Goal: Complete application form

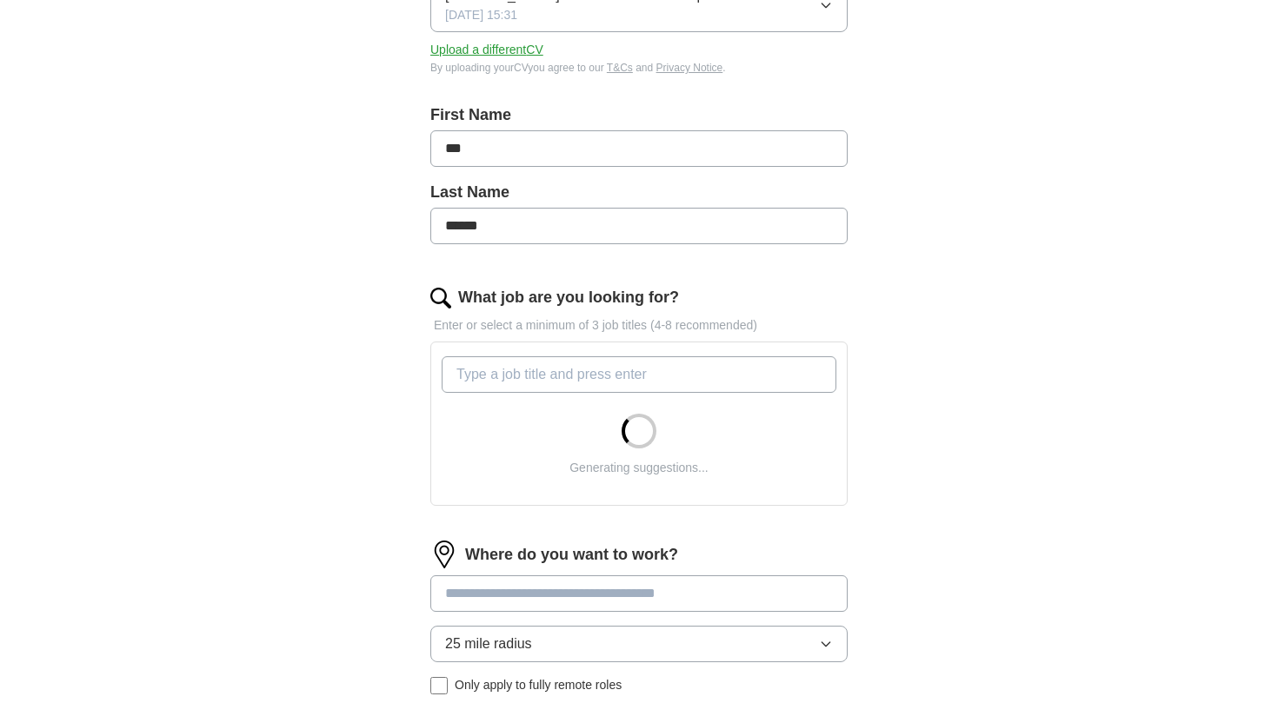
scroll to position [303, 0]
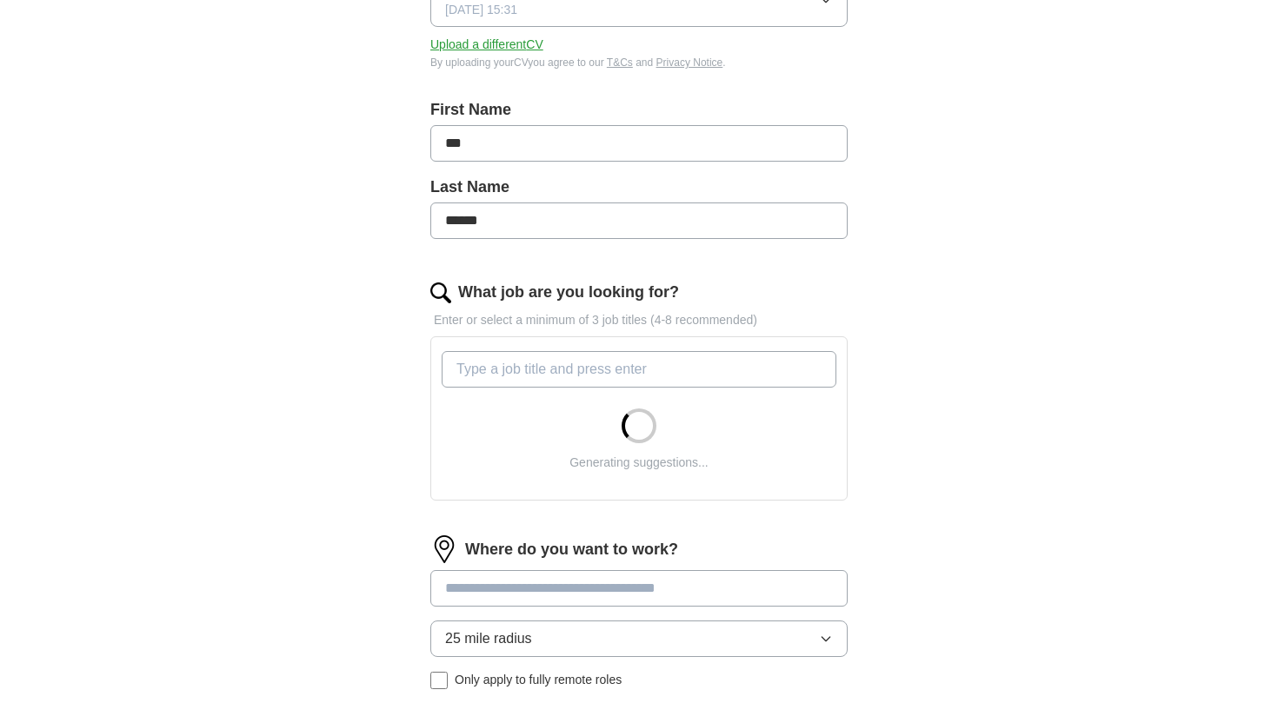
click at [586, 370] on input "What job are you looking for?" at bounding box center [639, 369] width 395 height 37
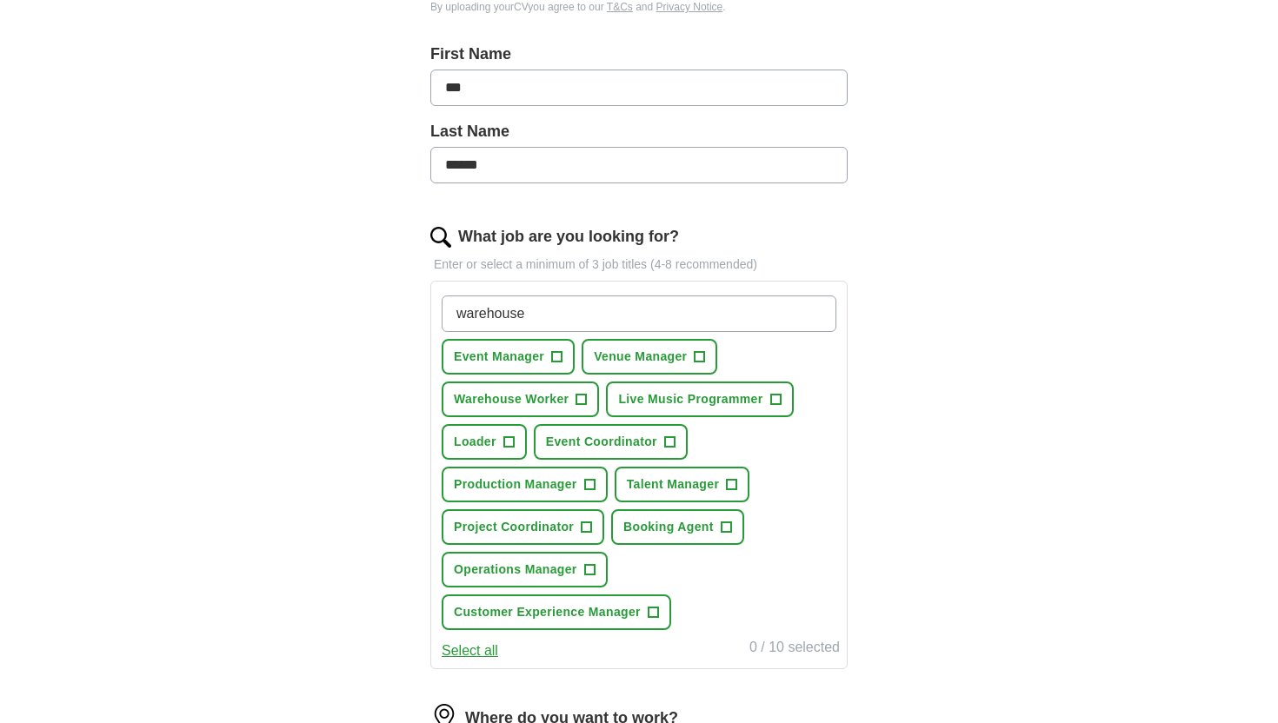
scroll to position [363, 0]
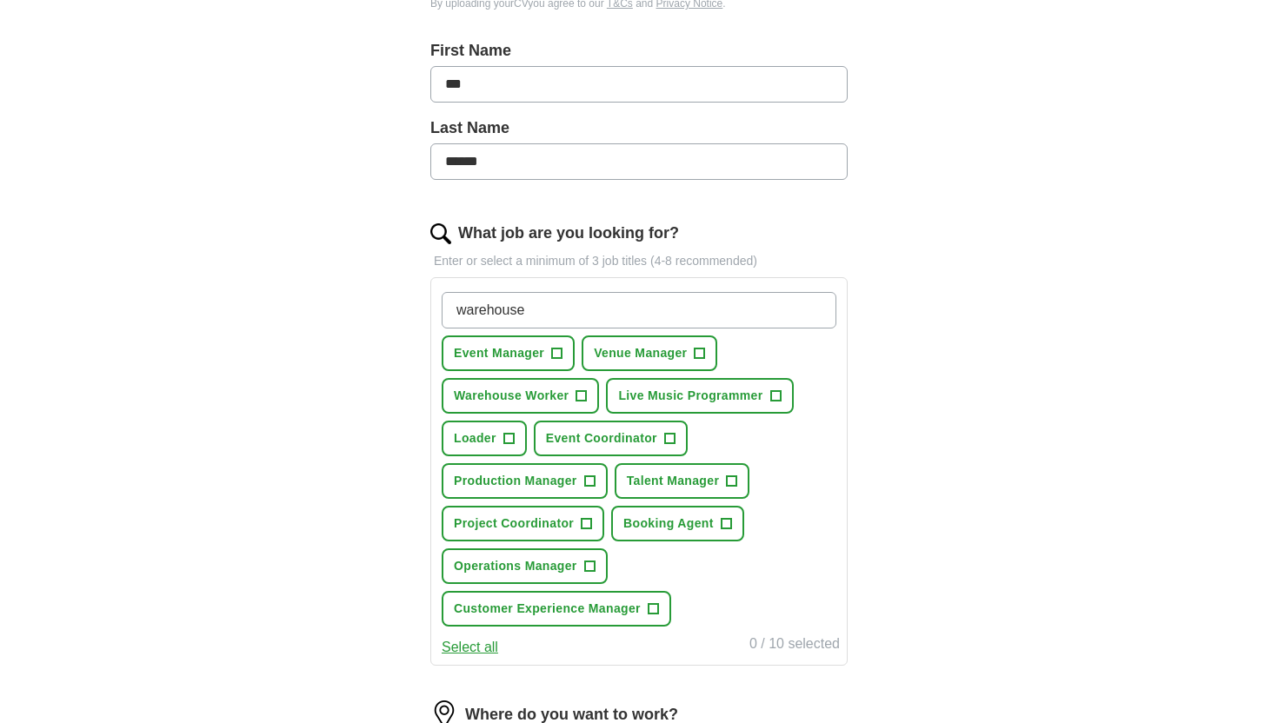
type input "warehouse"
click at [561, 351] on span "+" at bounding box center [557, 354] width 10 height 14
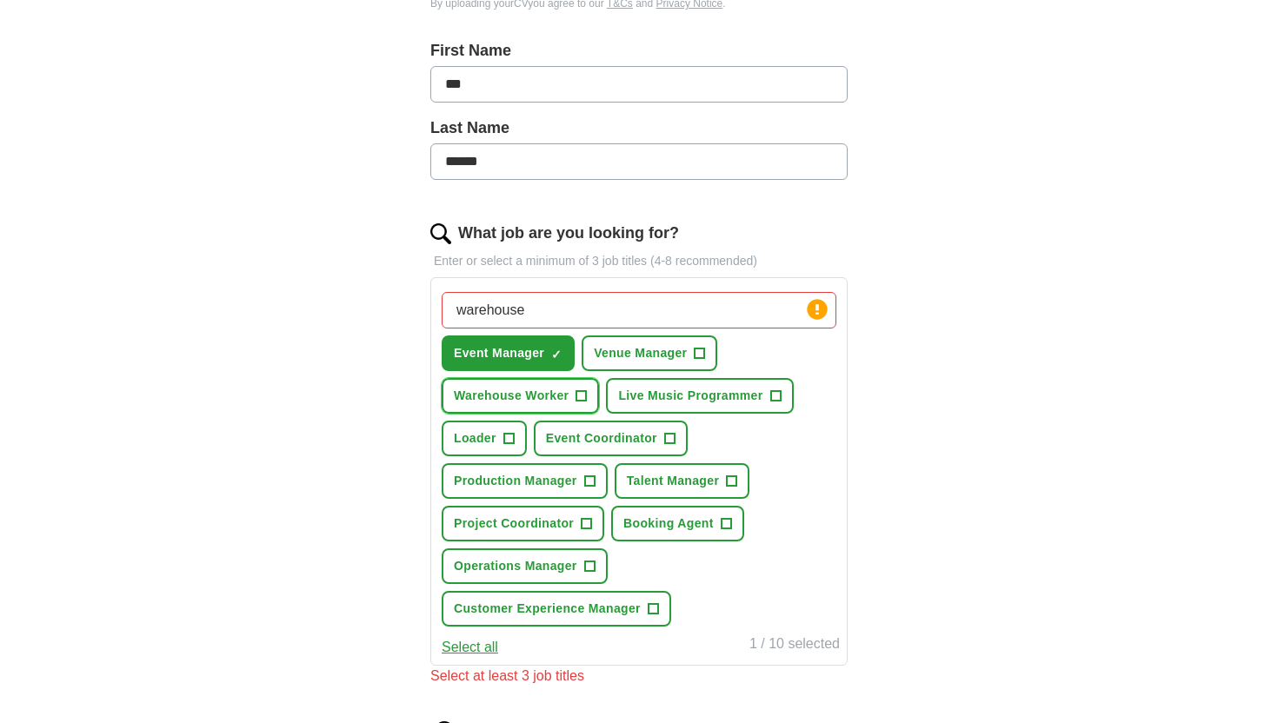
click at [581, 396] on span "+" at bounding box center [581, 396] width 10 height 14
click at [684, 357] on span "Venue Manager" at bounding box center [640, 353] width 93 height 18
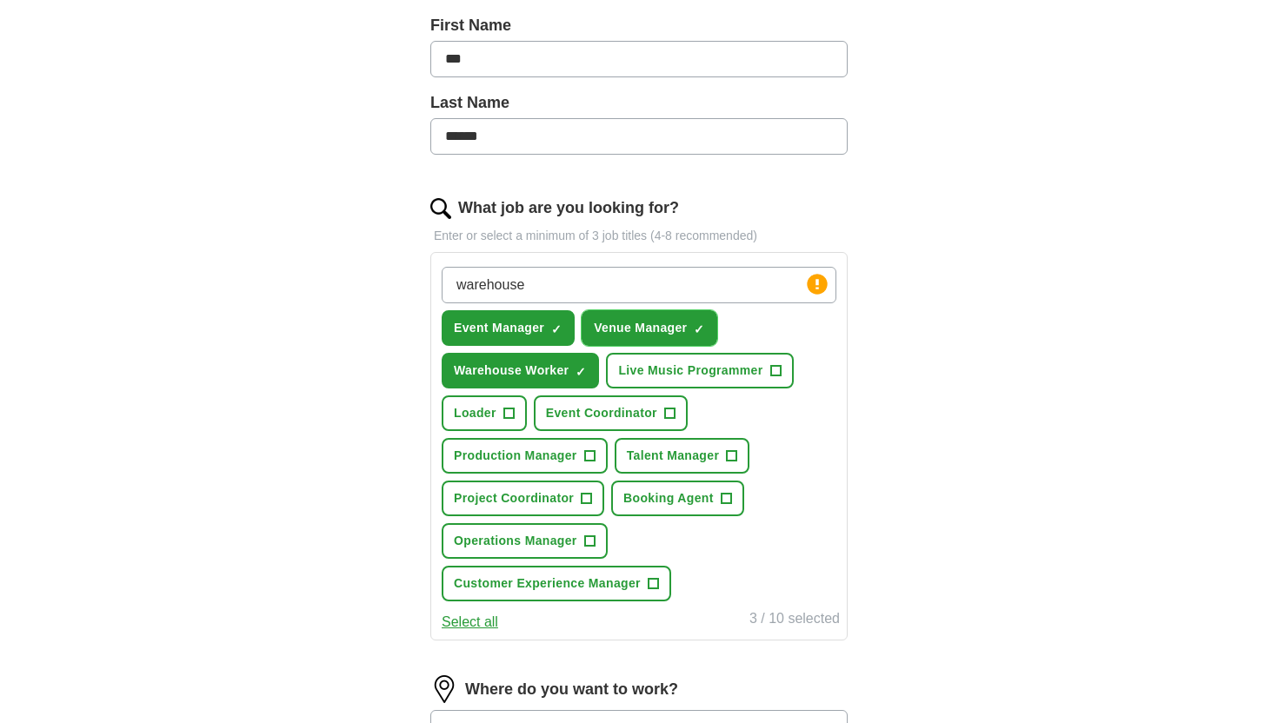
scroll to position [391, 0]
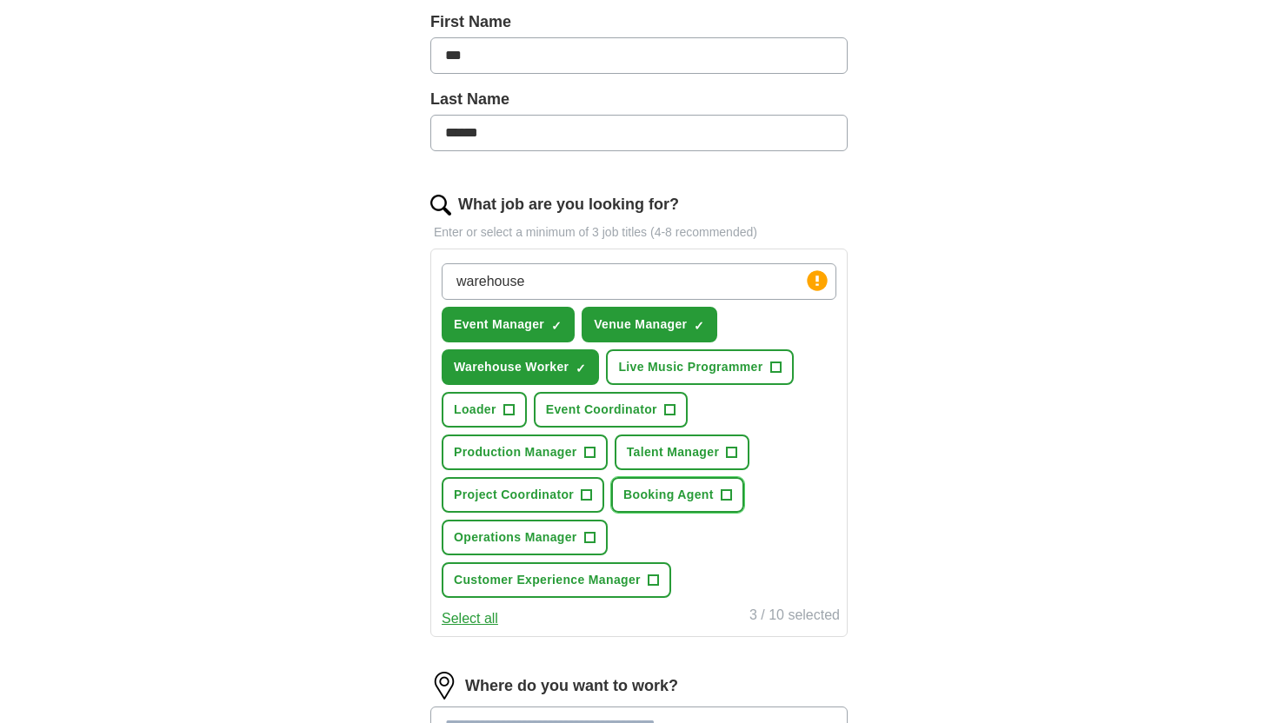
click at [720, 481] on button "Booking Agent +" at bounding box center [677, 495] width 133 height 36
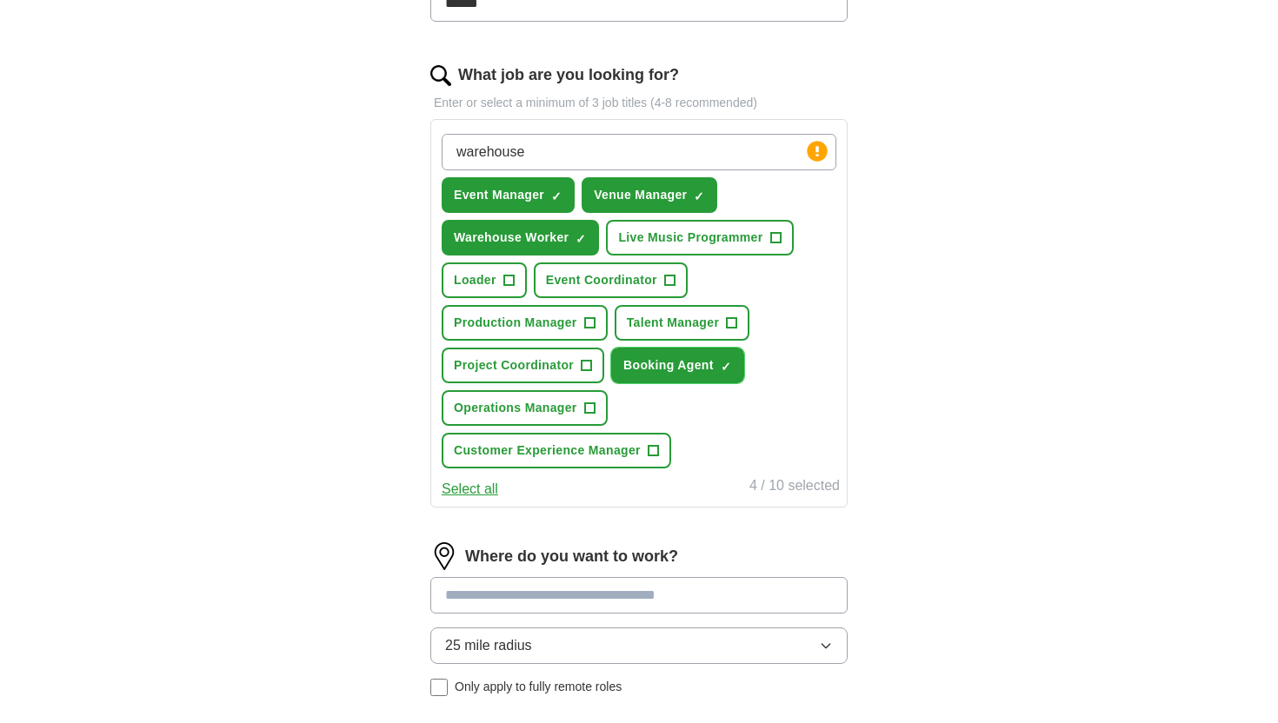
scroll to position [563, 0]
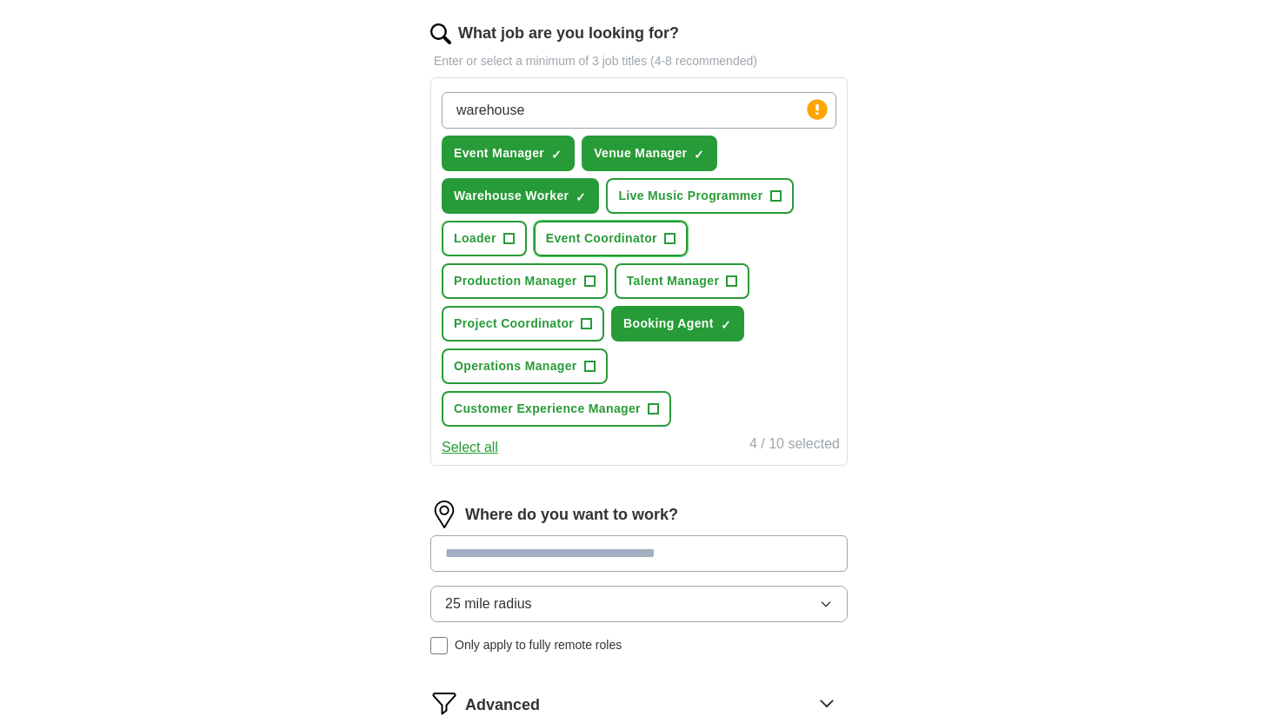
click at [628, 240] on span "Event Coordinator" at bounding box center [601, 239] width 111 height 18
click at [507, 235] on span "+" at bounding box center [508, 239] width 10 height 14
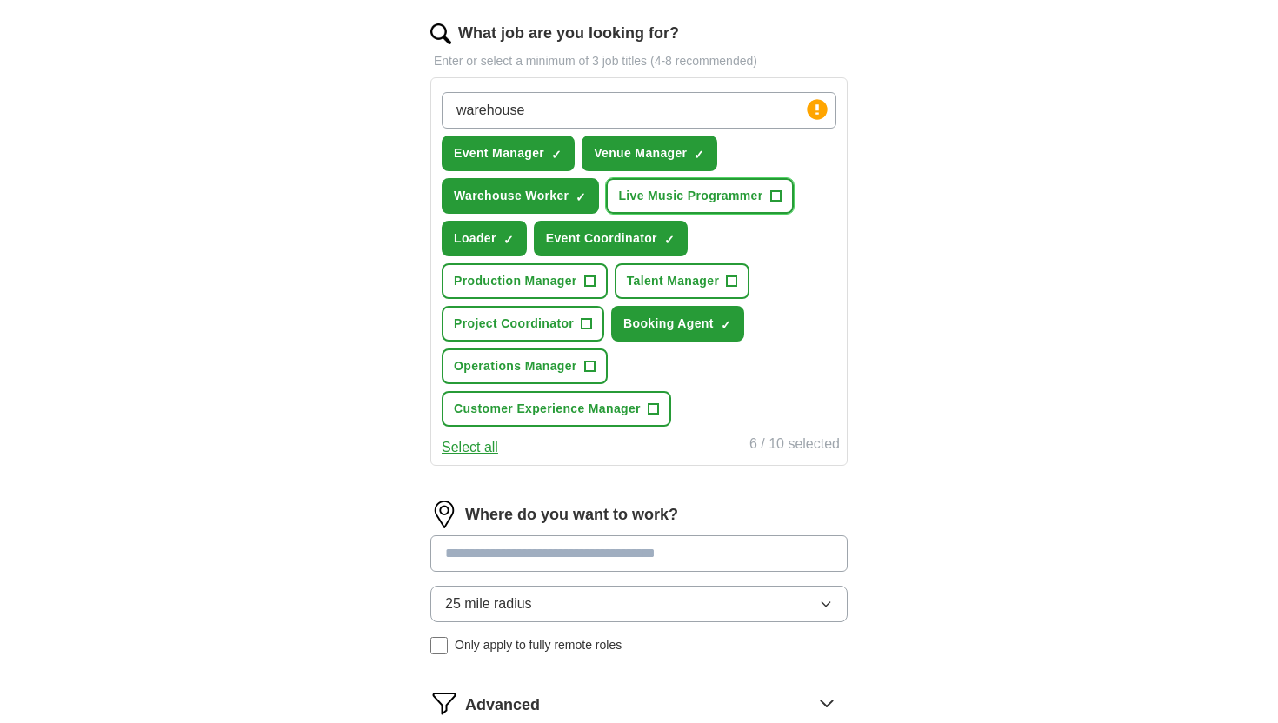
click at [730, 190] on span "Live Music Programmer" at bounding box center [690, 196] width 144 height 18
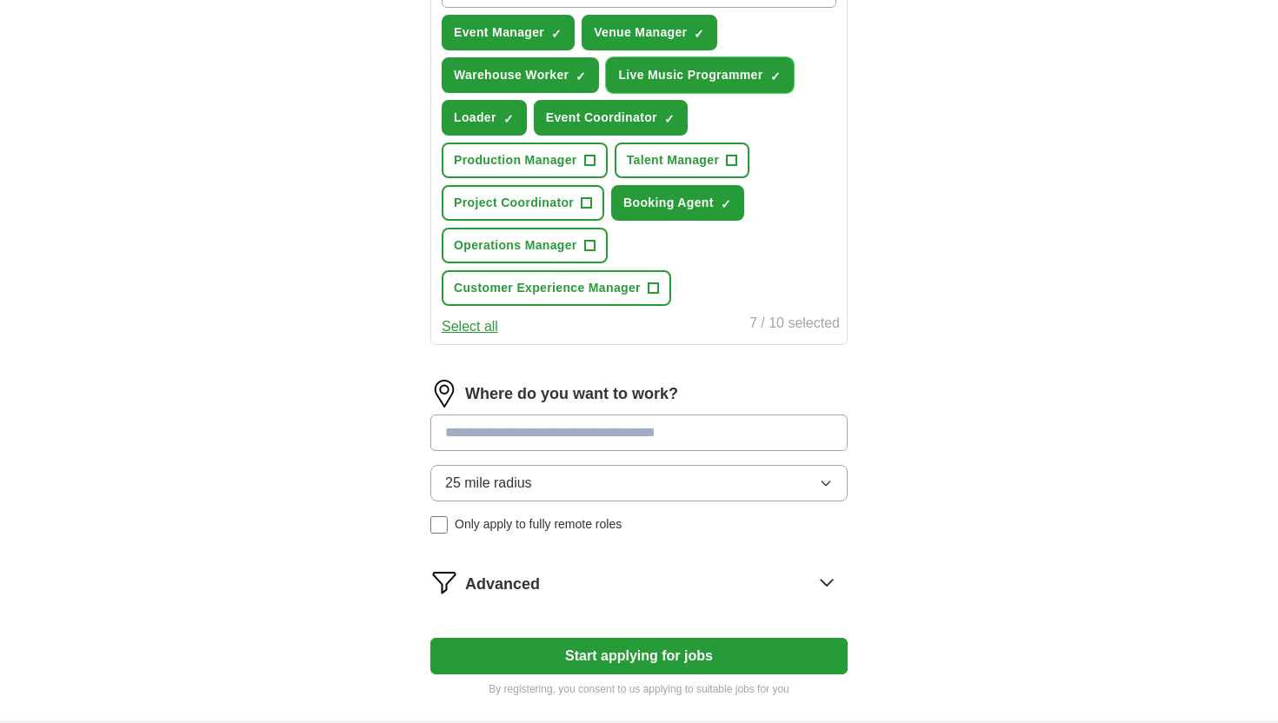
scroll to position [712, 0]
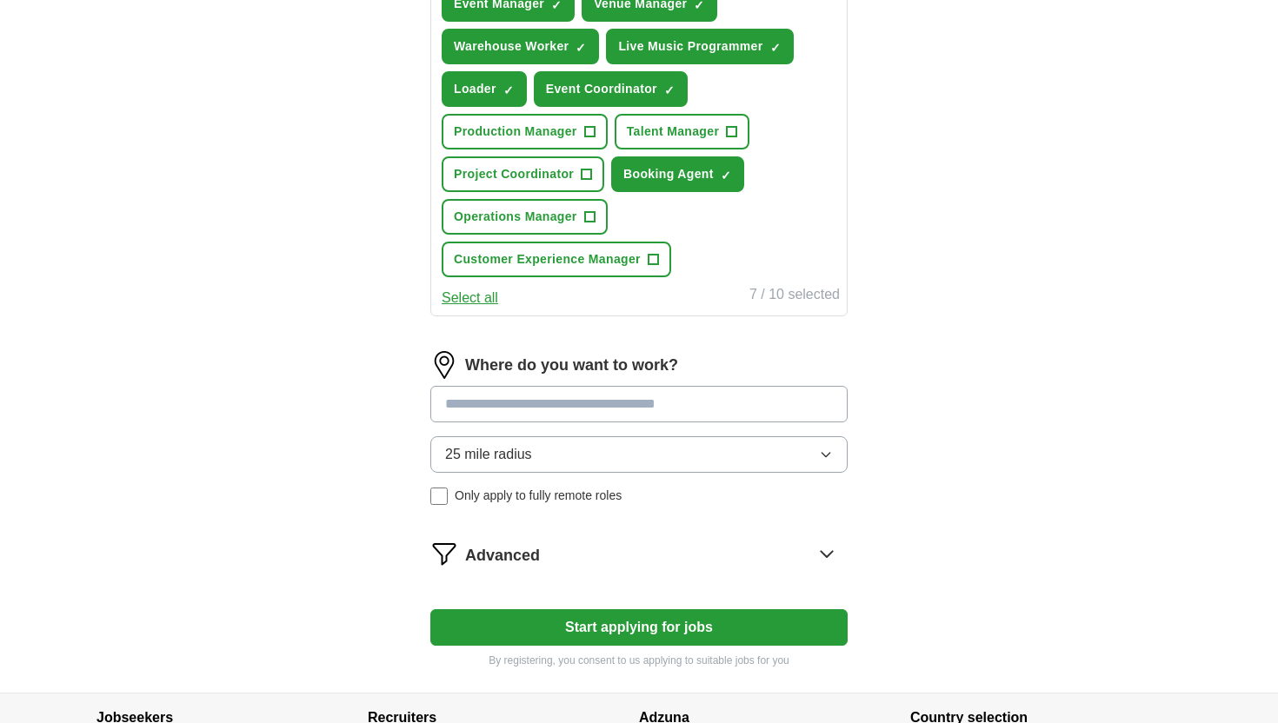
click at [598, 449] on button "25 mile radius" at bounding box center [638, 454] width 417 height 37
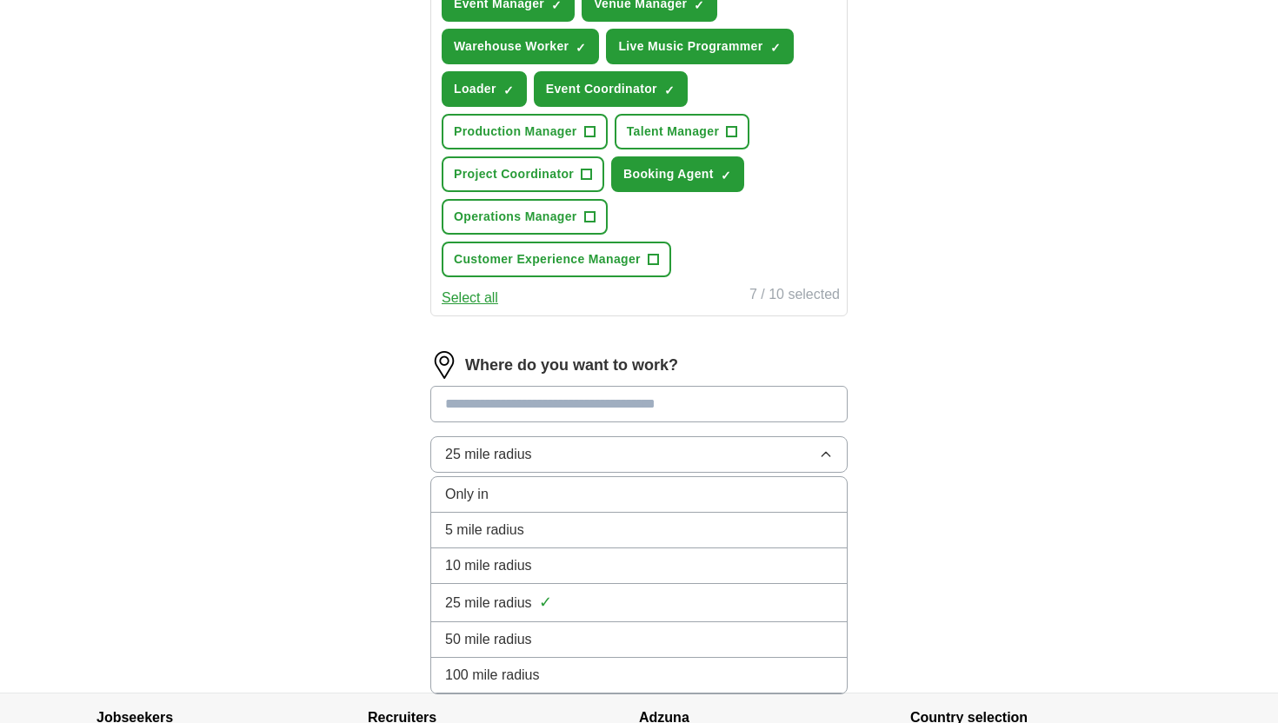
click at [549, 562] on div "10 mile radius" at bounding box center [639, 566] width 388 height 21
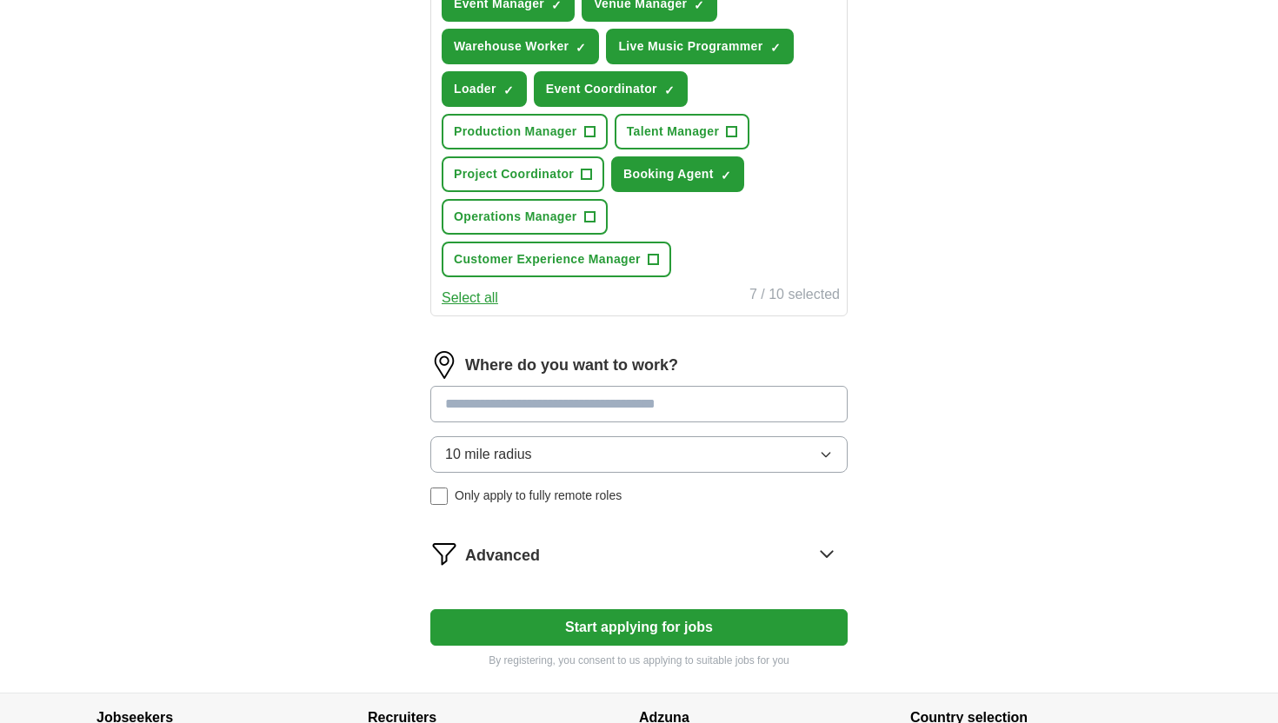
click at [551, 624] on button "Start applying for jobs" at bounding box center [638, 627] width 417 height 37
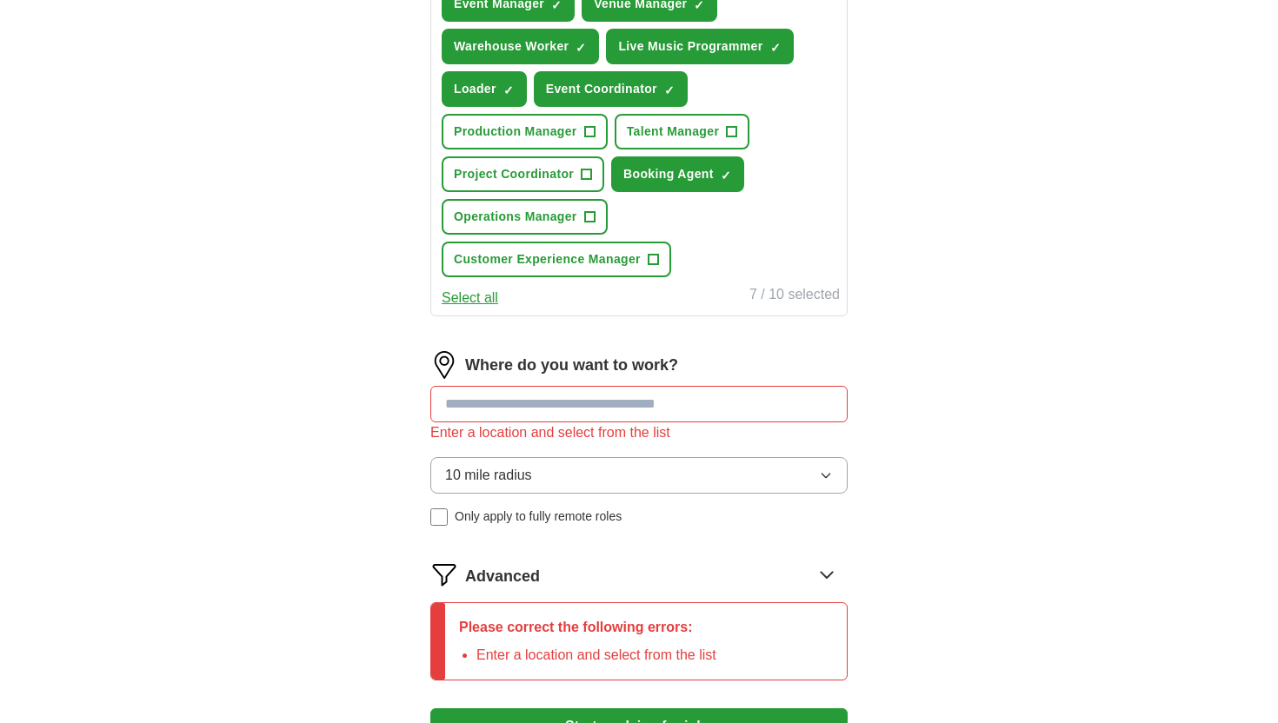
click at [586, 386] on input at bounding box center [638, 404] width 417 height 37
type input "*"
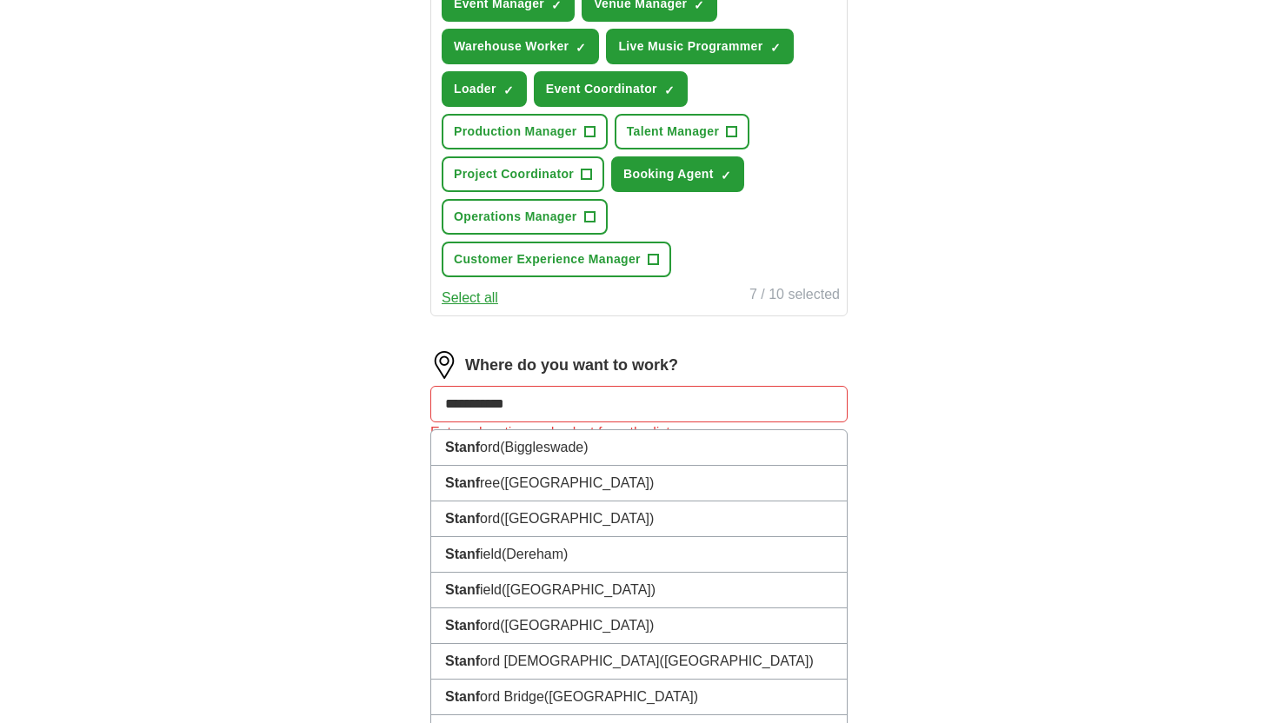
type input "**********"
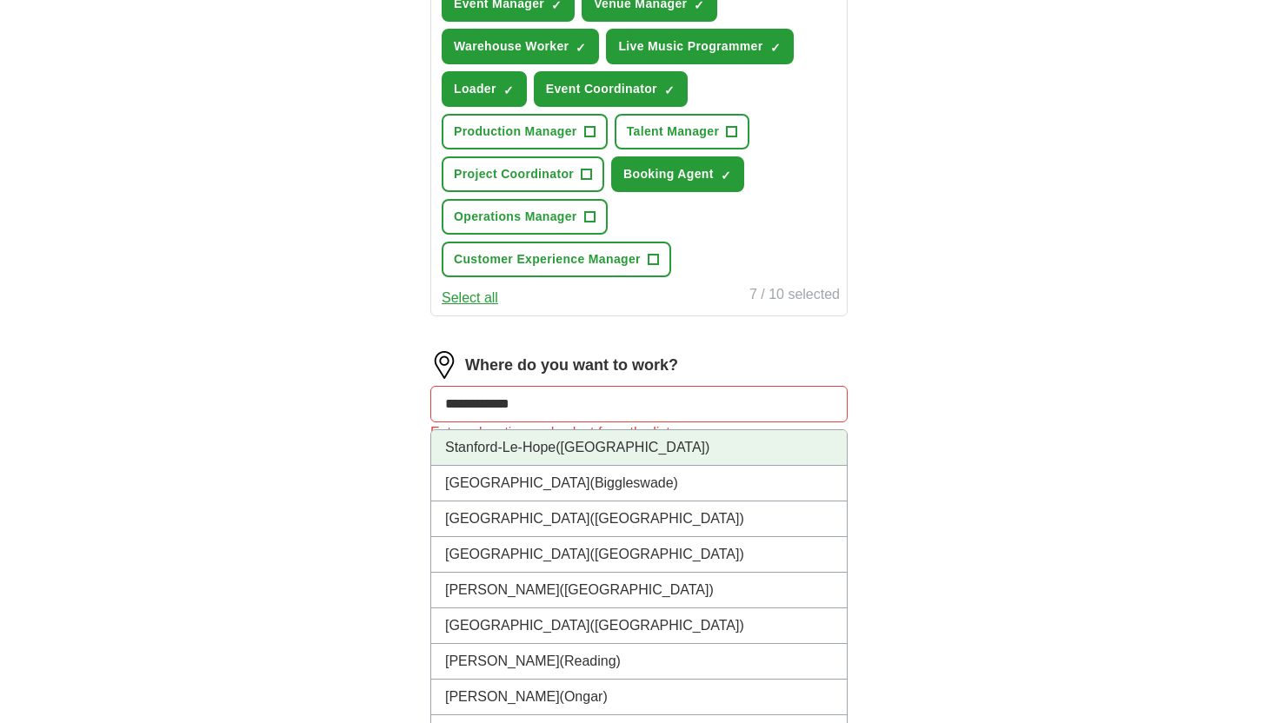
click at [569, 461] on li "Stanford-[GEOGRAPHIC_DATA] ([GEOGRAPHIC_DATA])" at bounding box center [639, 448] width 416 height 36
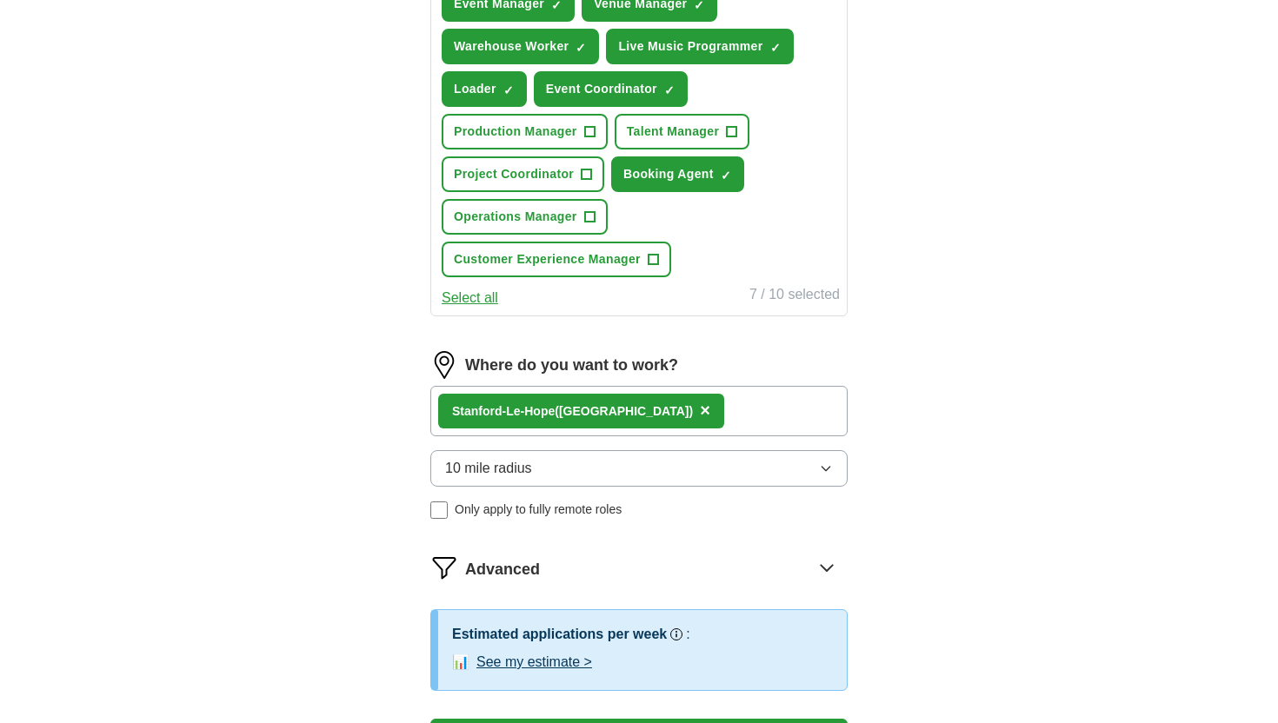
scroll to position [836, 0]
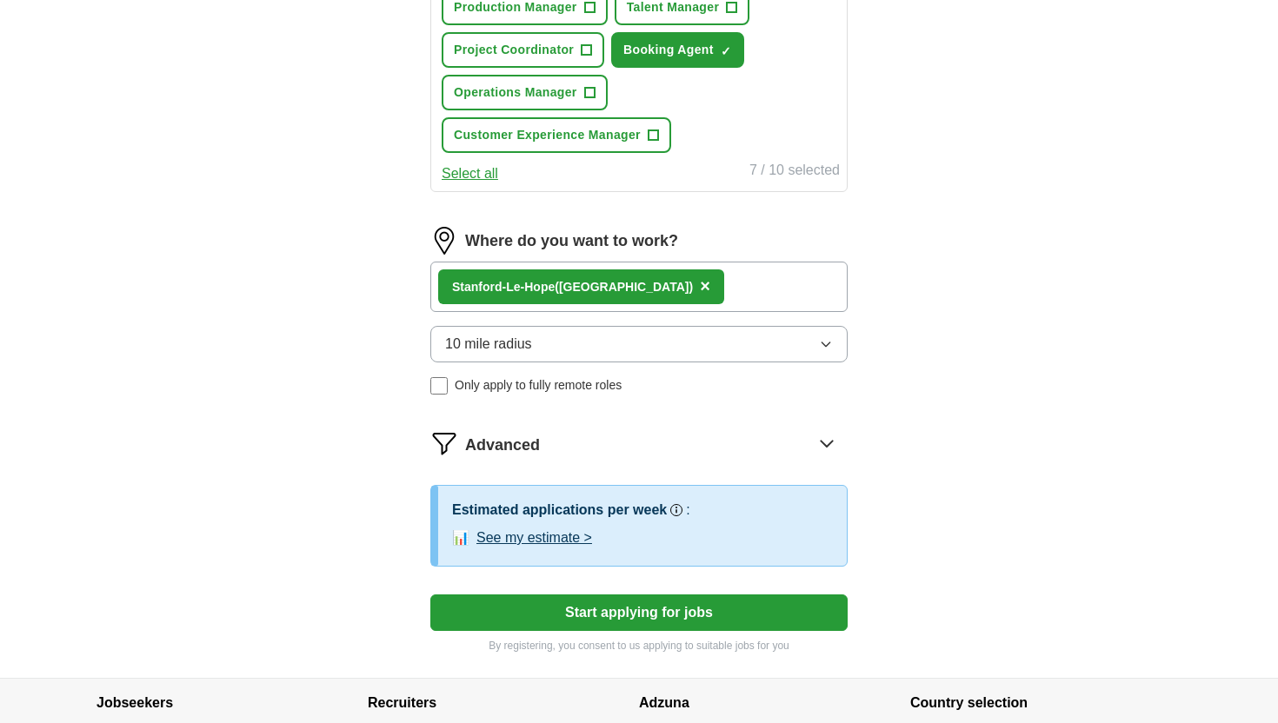
click at [689, 306] on div "Stanford-Le-Hope ([GEOGRAPHIC_DATA]) ×" at bounding box center [638, 287] width 417 height 50
click at [689, 304] on div "Stanford-Le-Hope ([GEOGRAPHIC_DATA]) ×" at bounding box center [638, 287] width 417 height 50
click at [696, 280] on div "Stanford-Le-Hope ([GEOGRAPHIC_DATA]) ×" at bounding box center [638, 287] width 417 height 50
click at [550, 542] on button "See my estimate >" at bounding box center [534, 538] width 116 height 21
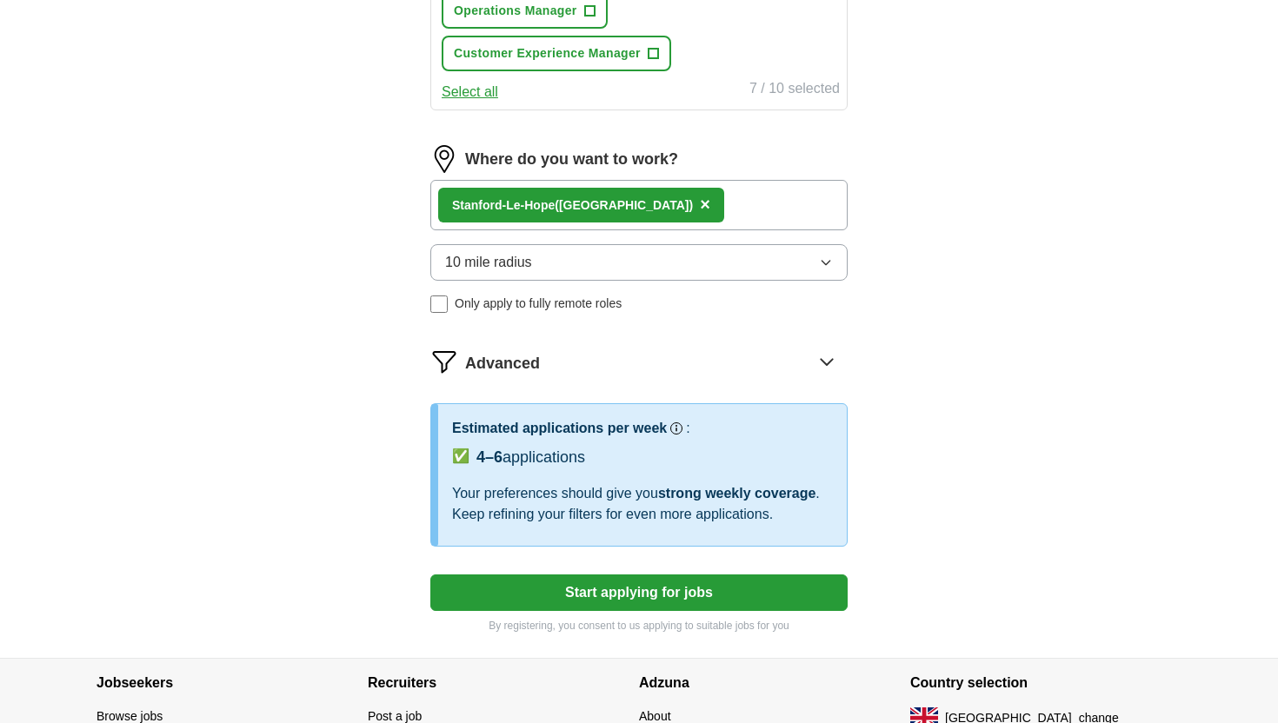
scroll to position [957, 0]
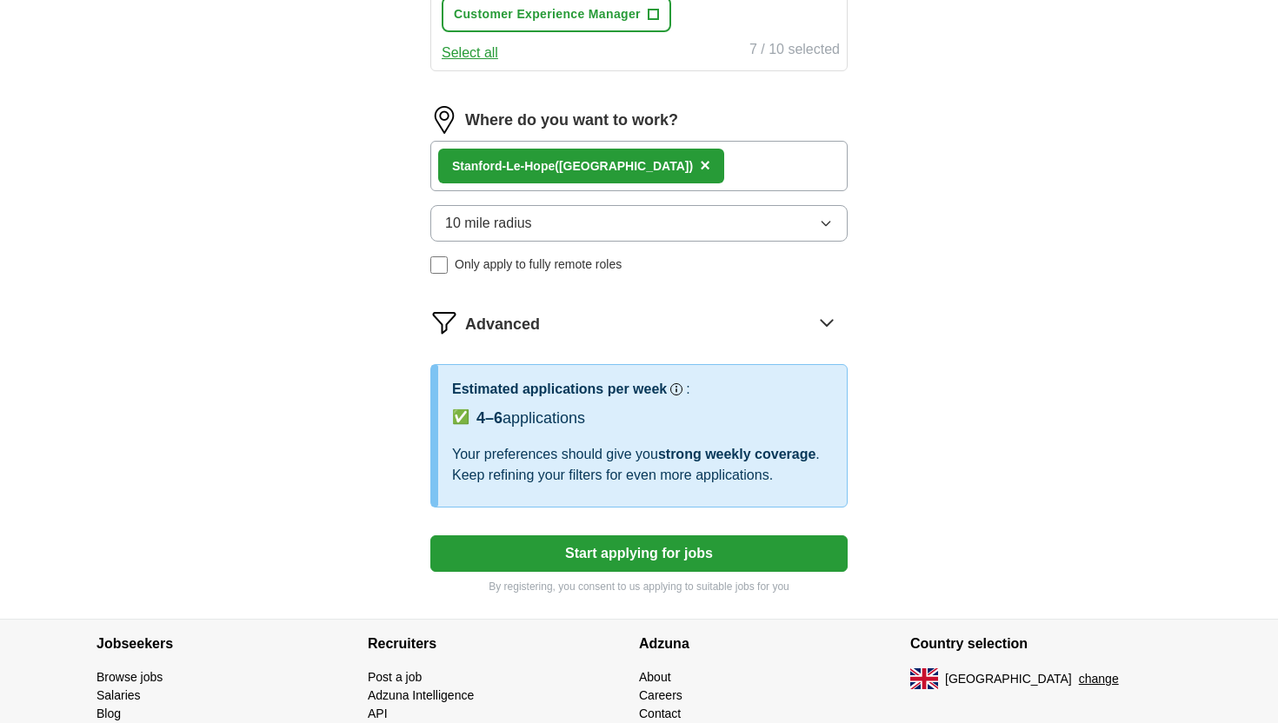
click at [583, 544] on button "Start applying for jobs" at bounding box center [638, 554] width 417 height 37
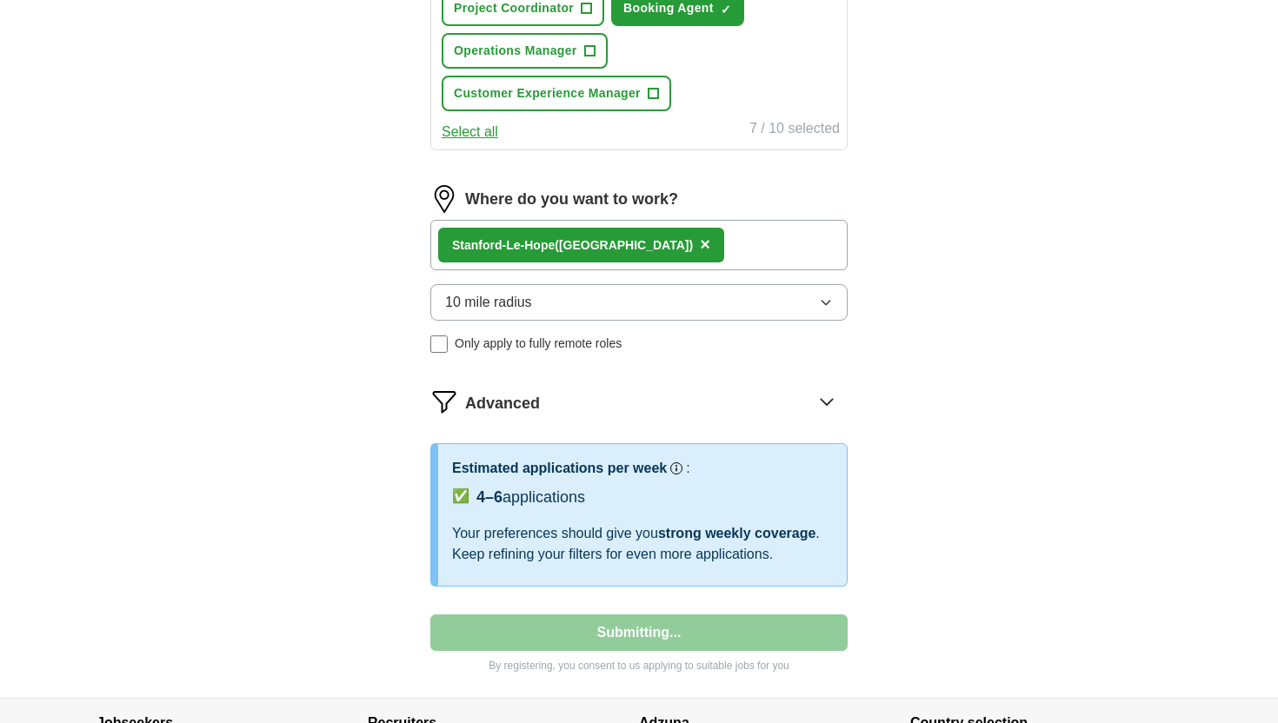
select select "**"
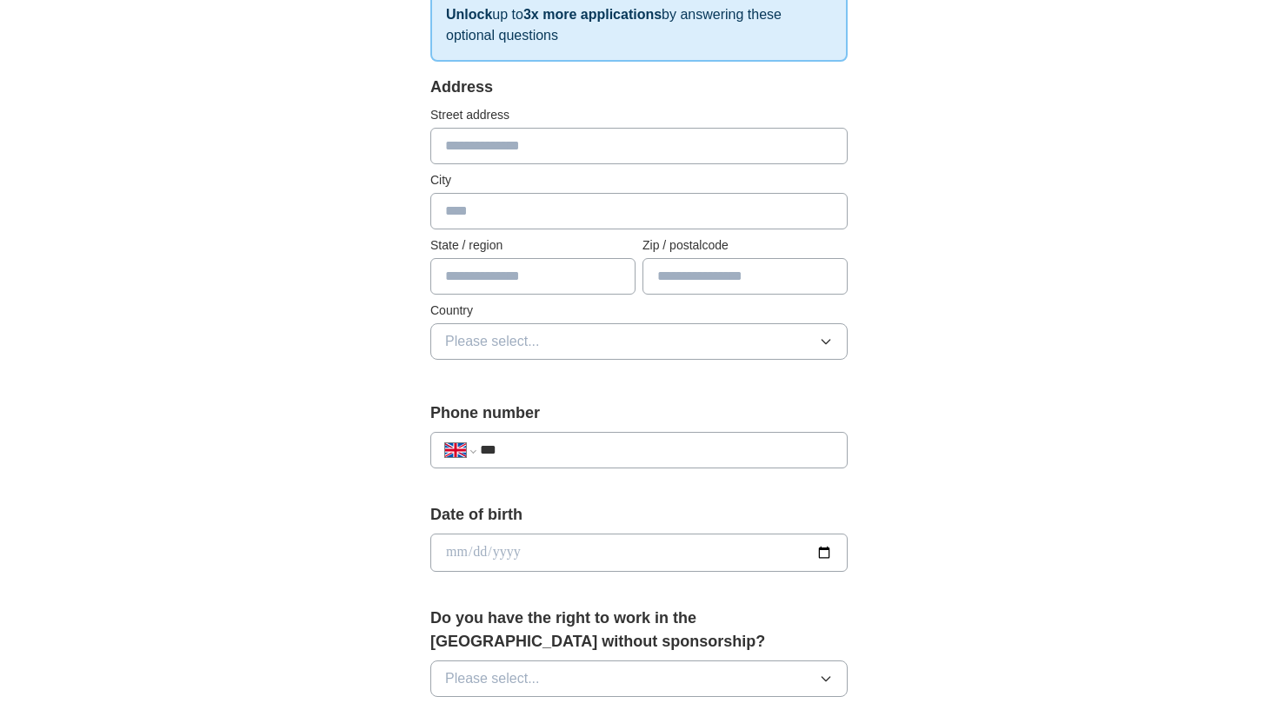
scroll to position [233, 0]
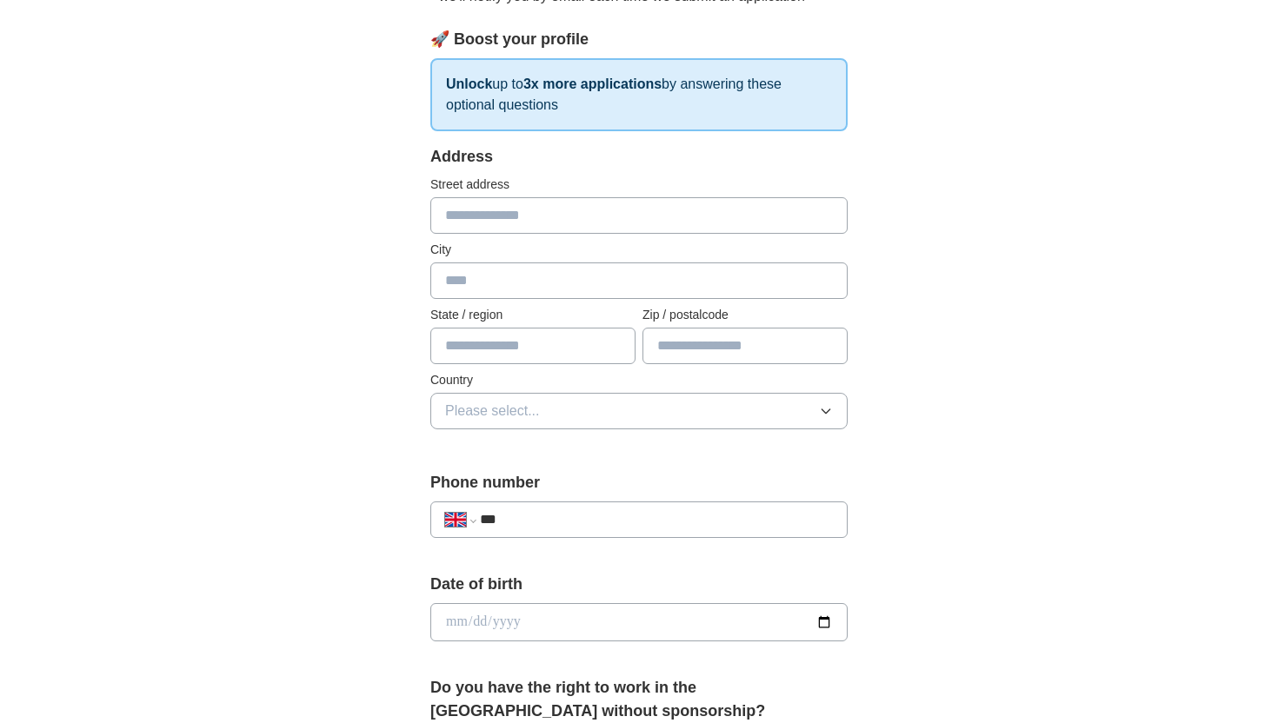
click at [564, 225] on input "text" at bounding box center [638, 215] width 417 height 37
type input "**********"
type input "********"
type input "*****"
type input "********"
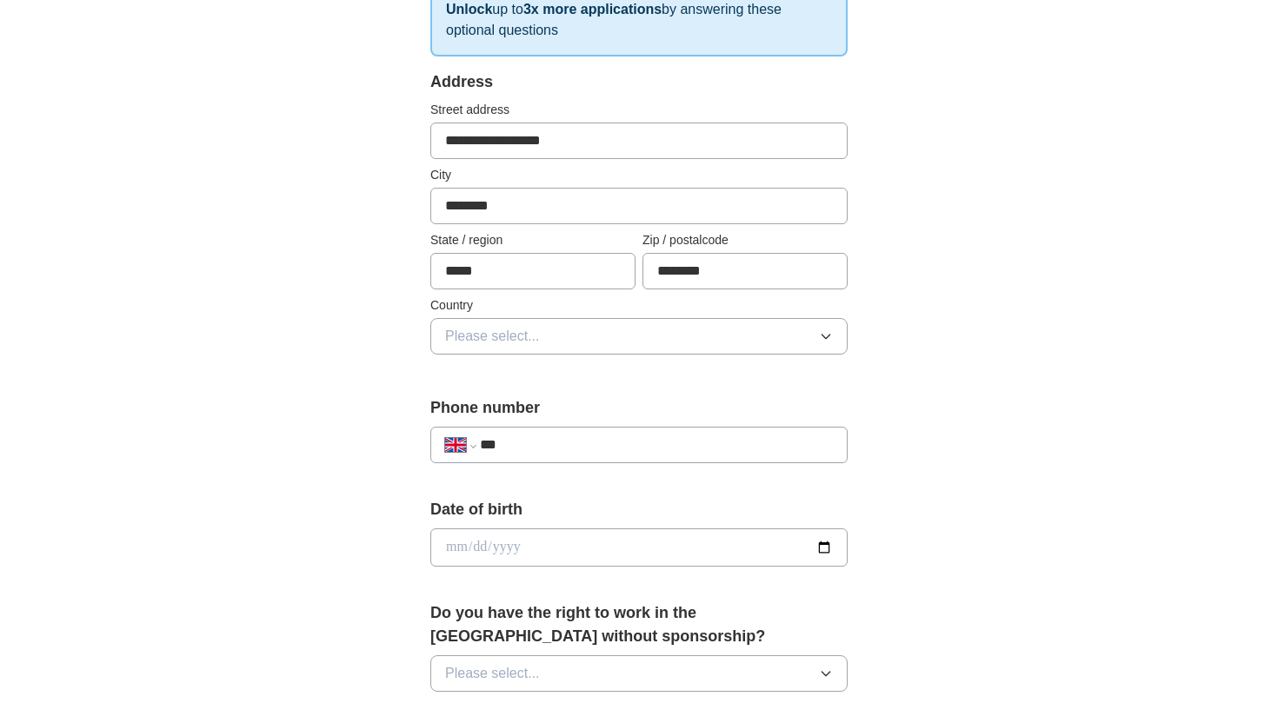
scroll to position [311, 0]
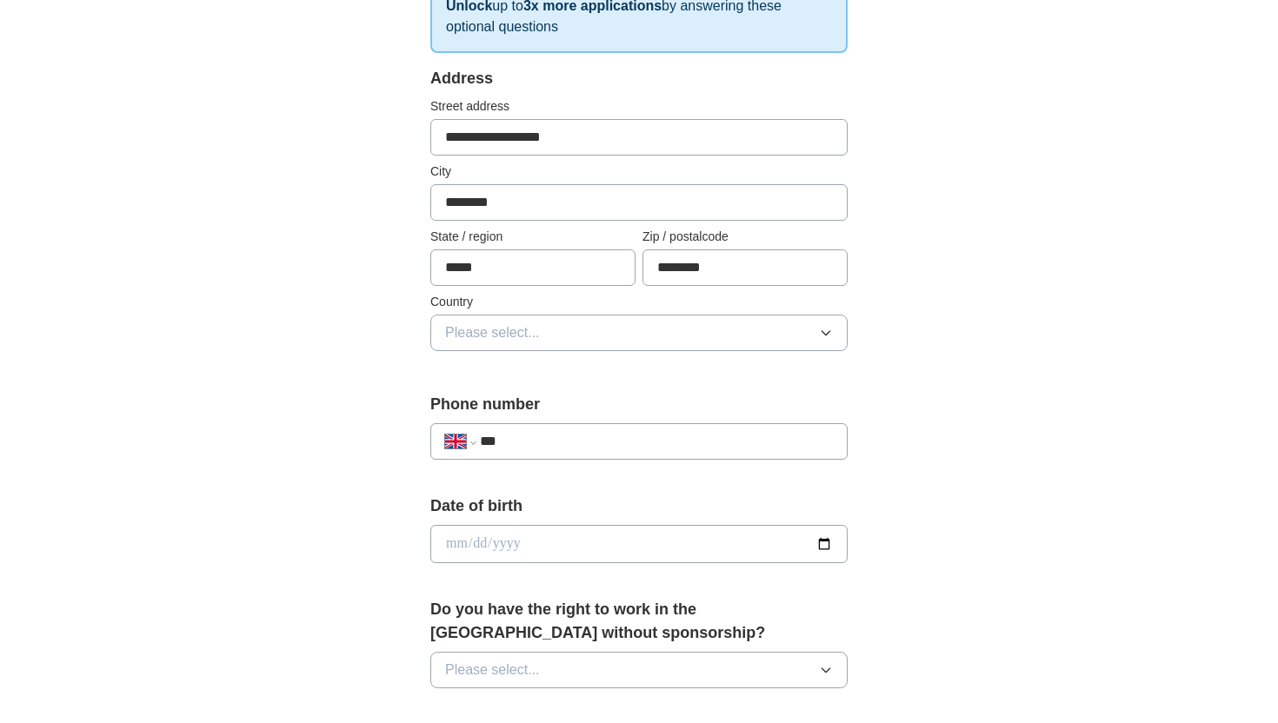
click at [558, 335] on button "Please select..." at bounding box center [638, 333] width 417 height 37
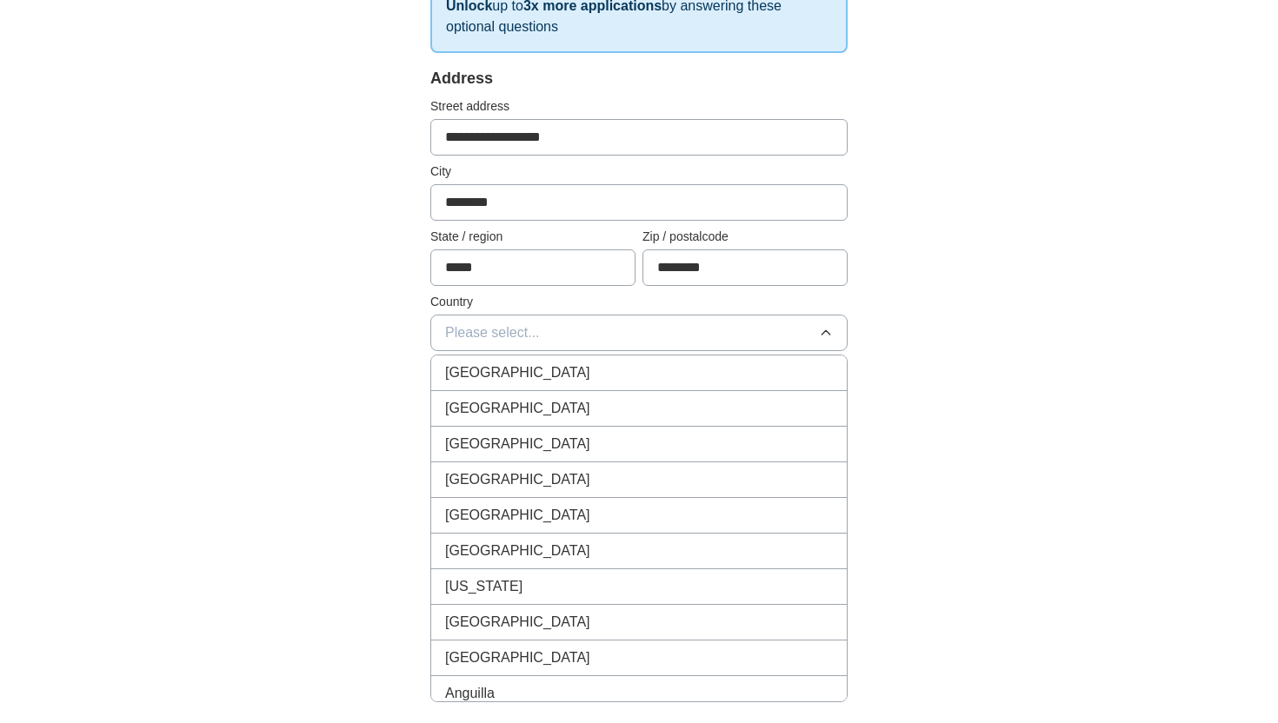
click at [554, 379] on div "[GEOGRAPHIC_DATA]" at bounding box center [639, 373] width 388 height 21
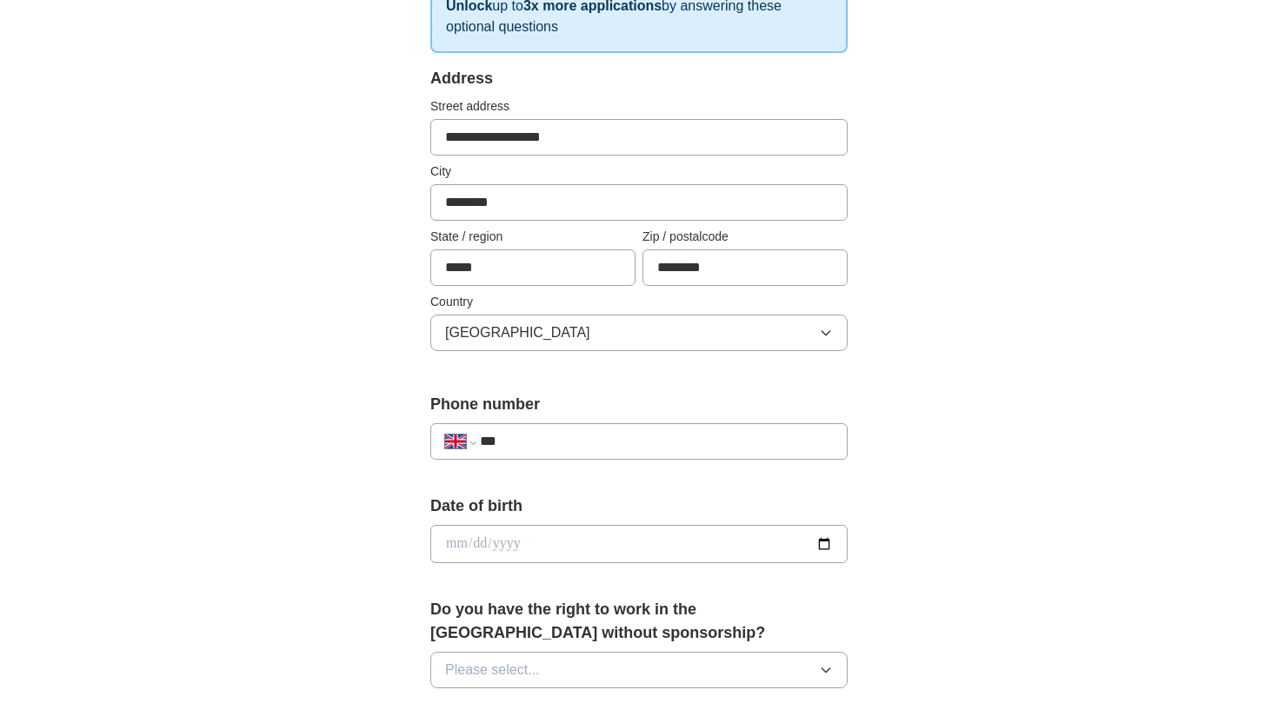
click at [541, 443] on input "***" at bounding box center [656, 441] width 353 height 21
type input "**********"
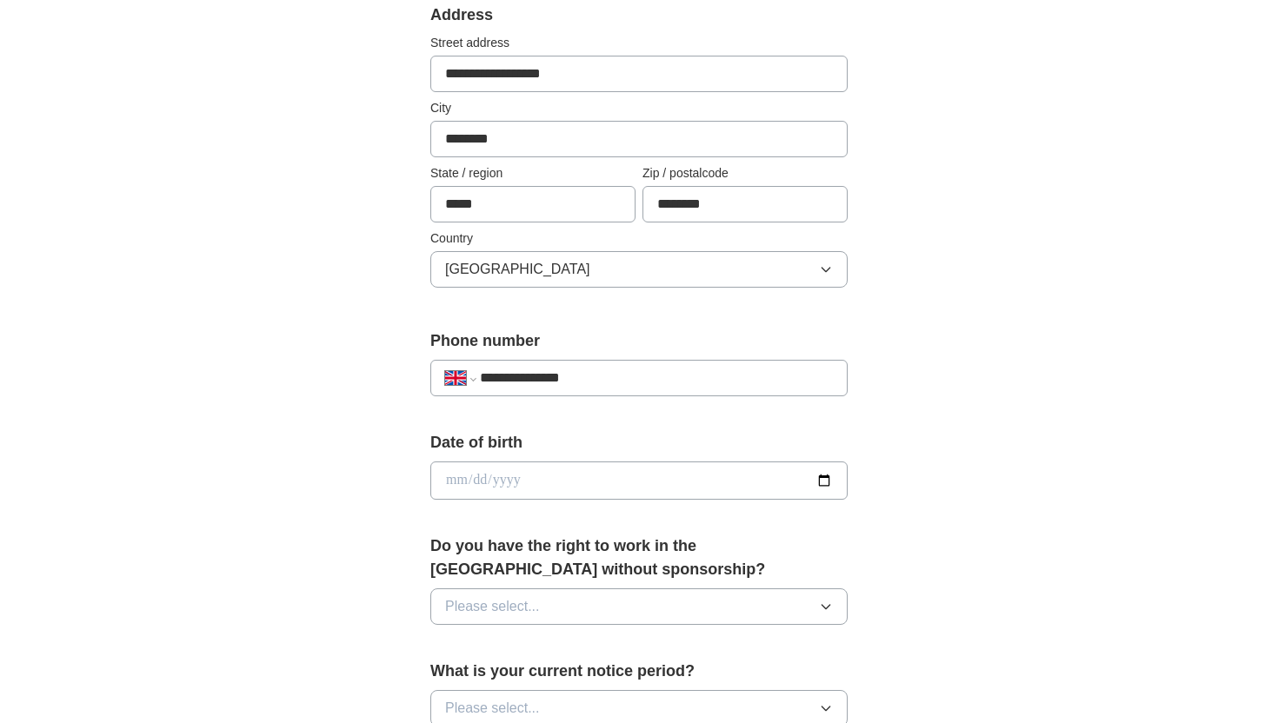
scroll to position [385, 0]
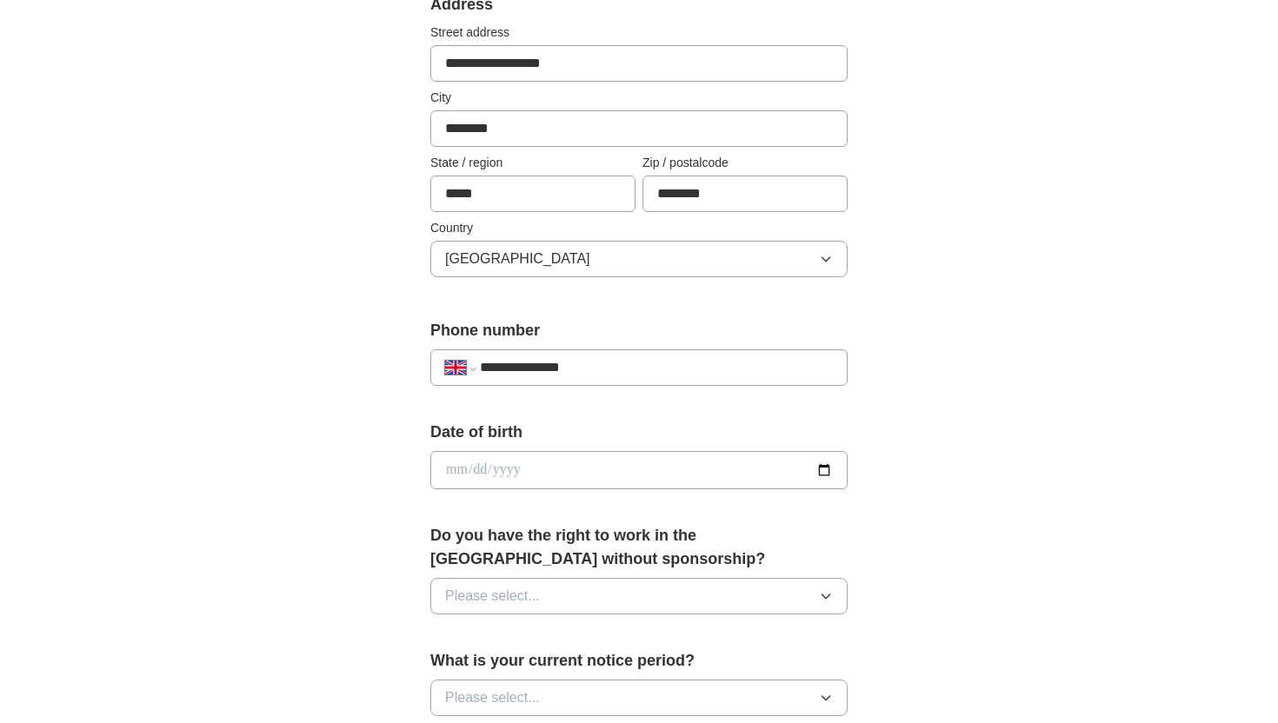
click at [627, 477] on input "date" at bounding box center [638, 470] width 417 height 38
type input "**********"
click at [587, 575] on div "Do you have the right to work in the [GEOGRAPHIC_DATA] without sponsorship? Ple…" at bounding box center [638, 576] width 417 height 104
click at [579, 588] on button "Please select..." at bounding box center [638, 596] width 417 height 37
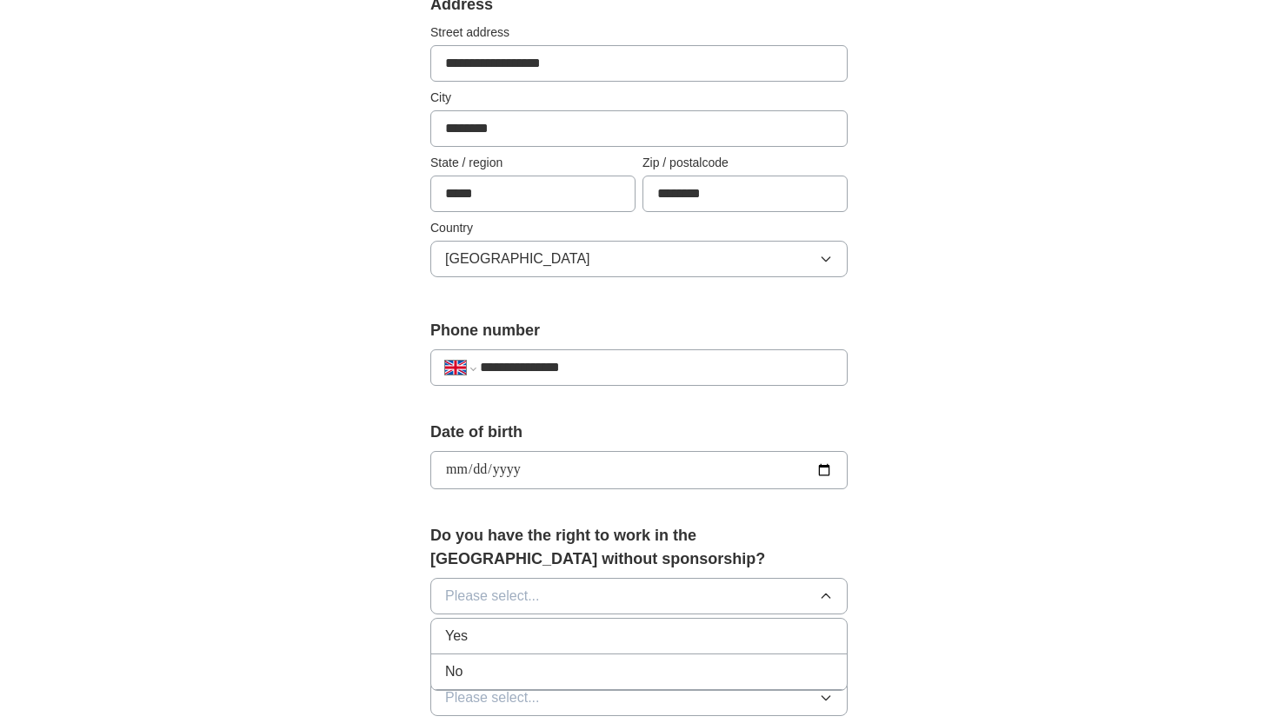
click at [543, 647] on li "Yes" at bounding box center [639, 637] width 416 height 36
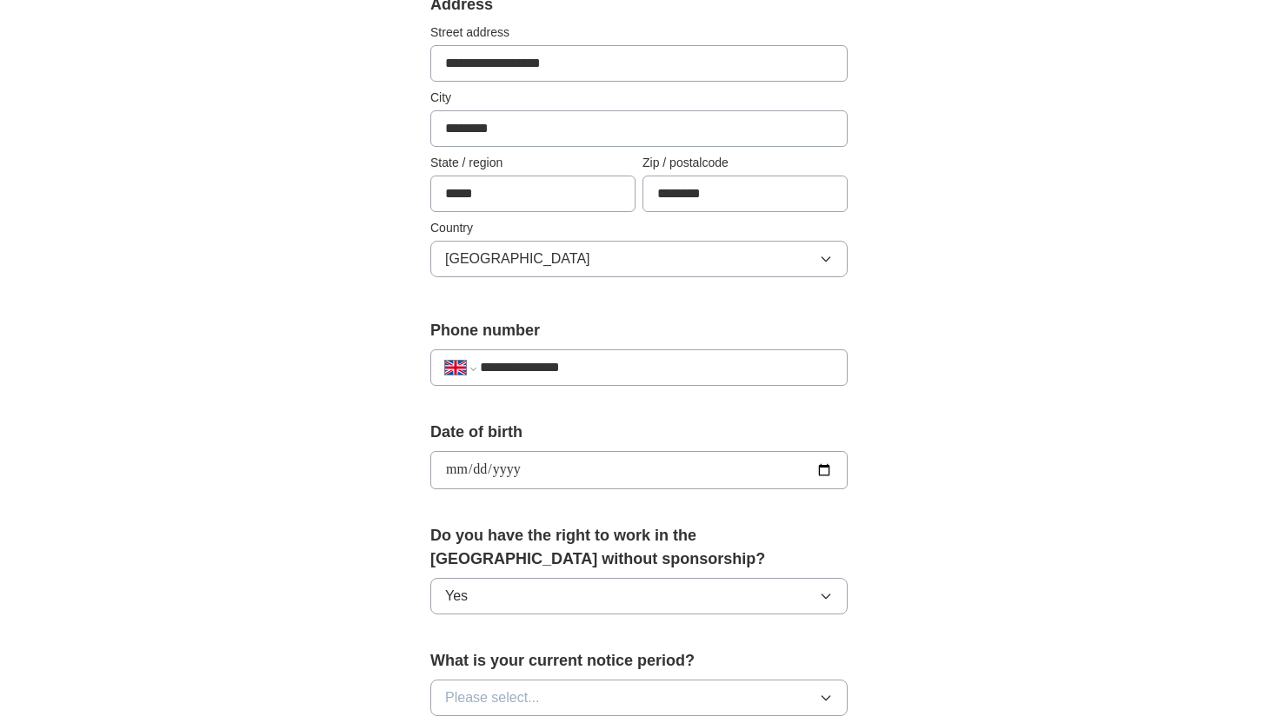
scroll to position [491, 0]
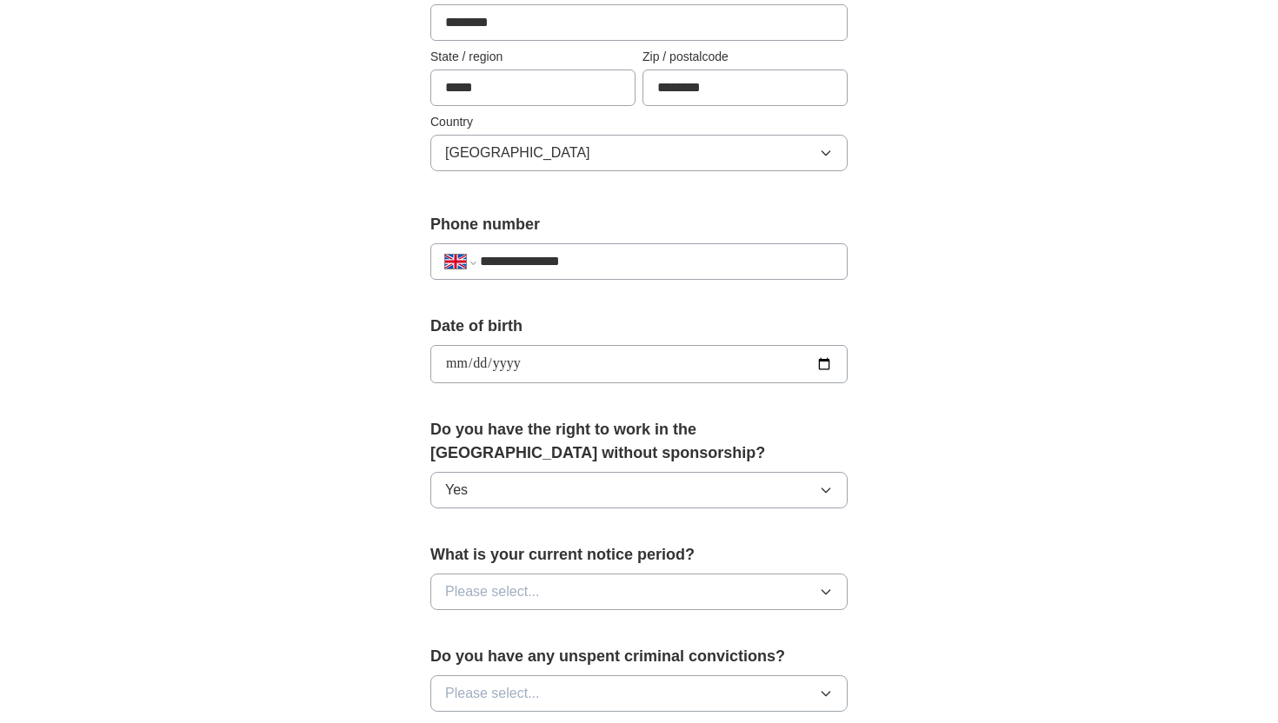
click at [551, 590] on button "Please select..." at bounding box center [638, 592] width 417 height 37
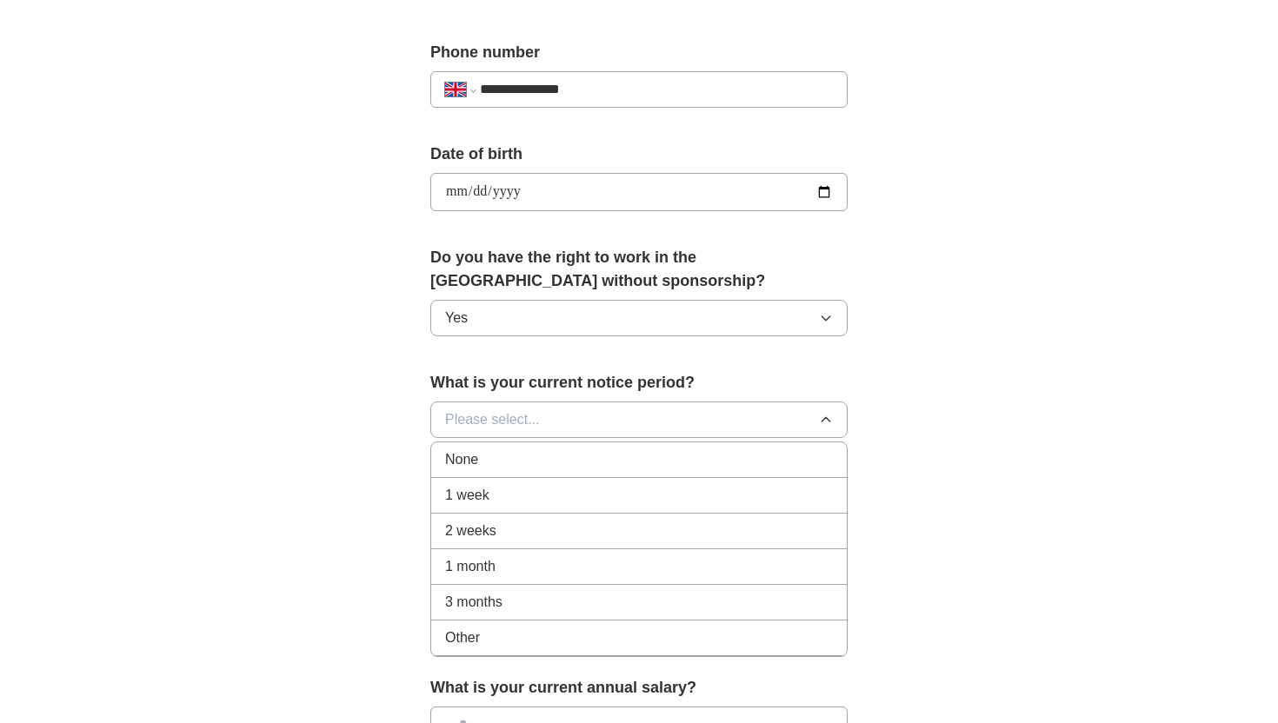
scroll to position [665, 0]
click at [529, 456] on div "None" at bounding box center [639, 458] width 388 height 21
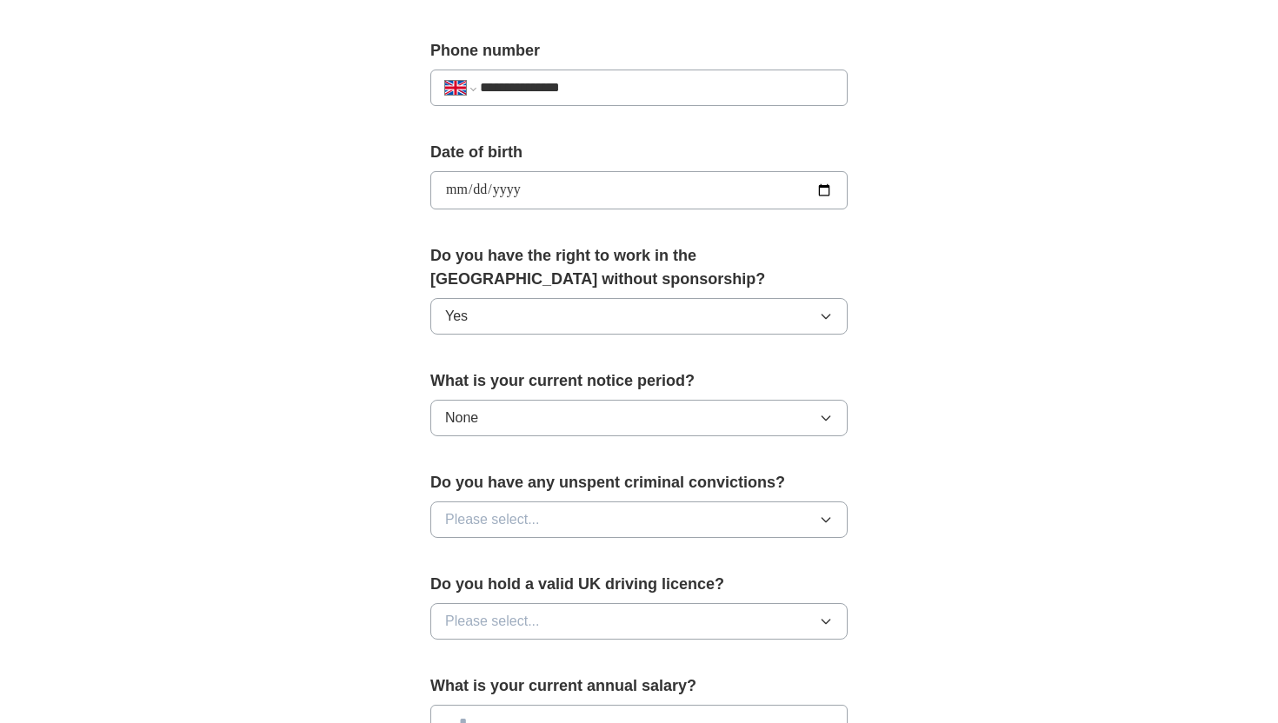
click at [541, 509] on button "Please select..." at bounding box center [638, 520] width 417 height 37
click at [524, 591] on div "No" at bounding box center [639, 595] width 388 height 21
click at [530, 616] on span "Please select..." at bounding box center [492, 621] width 95 height 21
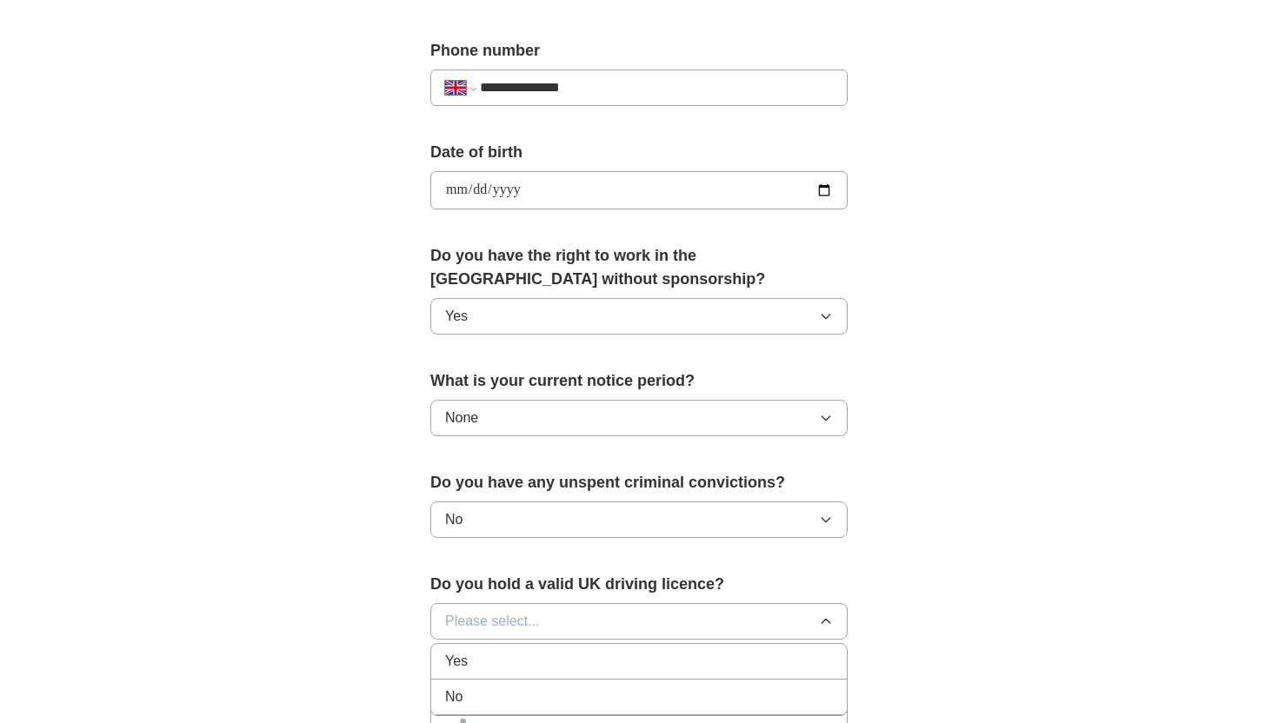
click at [532, 695] on div "No" at bounding box center [639, 697] width 388 height 21
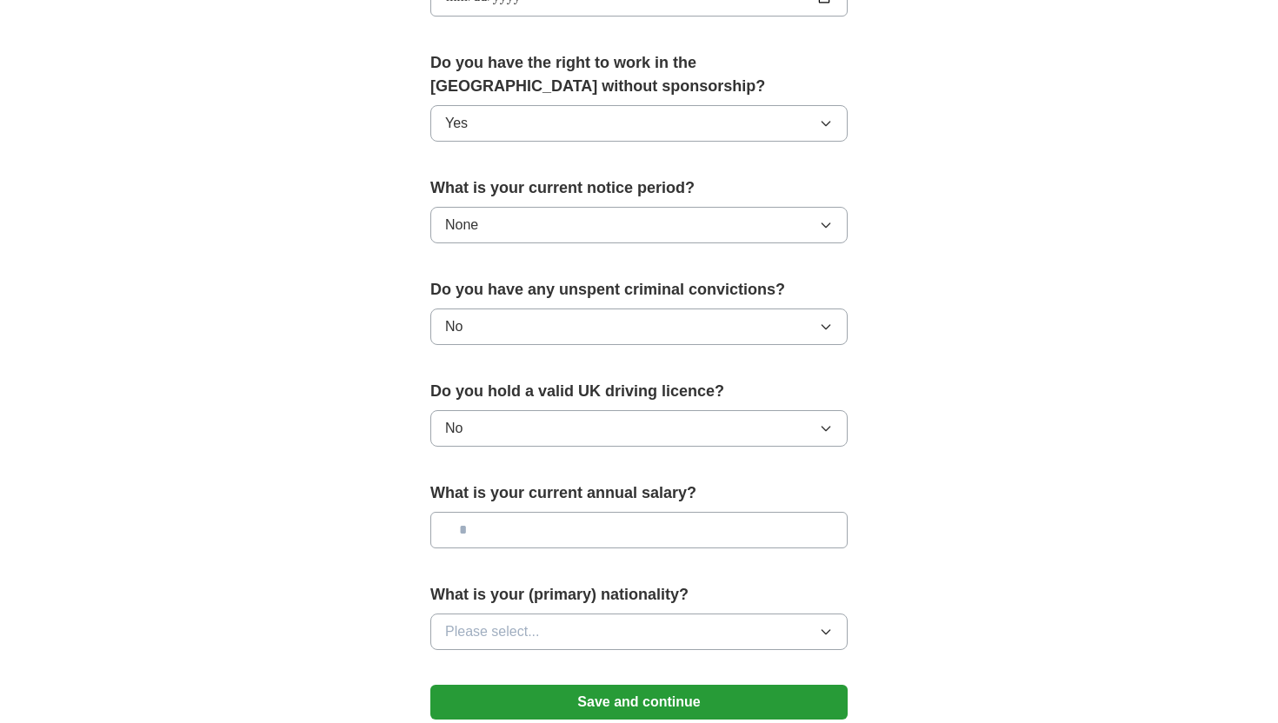
scroll to position [856, 0]
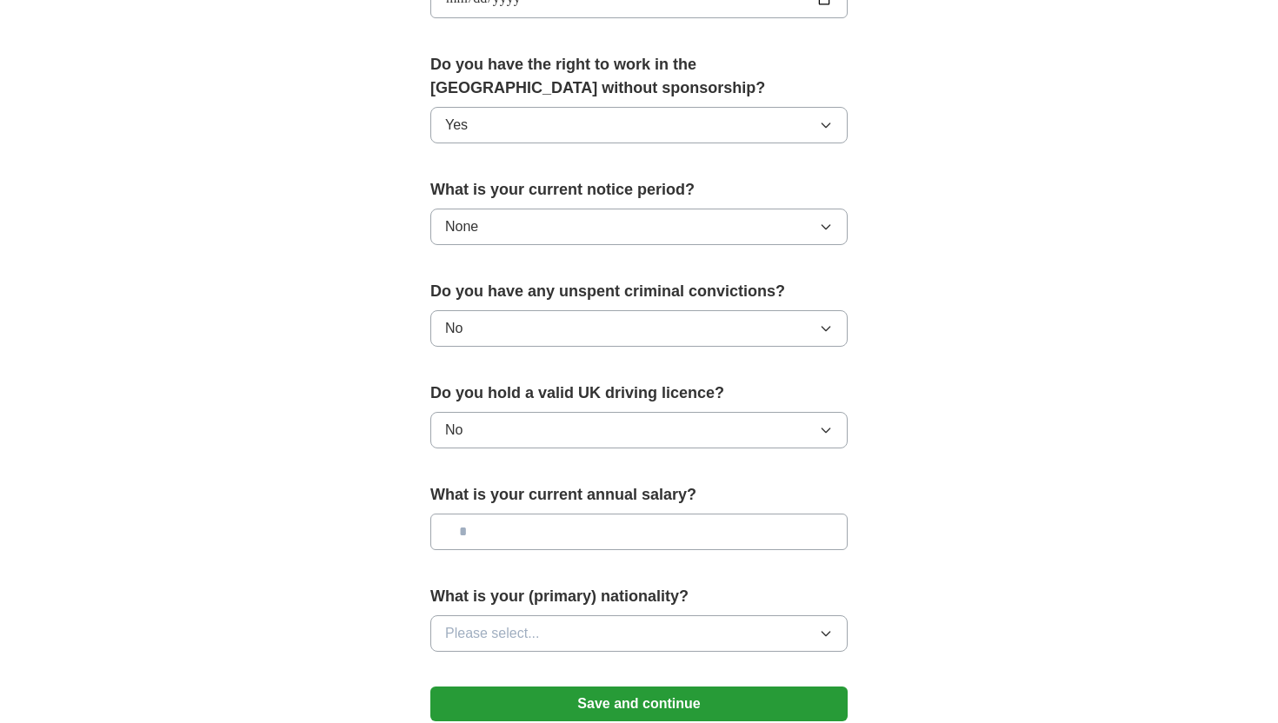
click at [545, 524] on input "text" at bounding box center [638, 532] width 417 height 37
type input "*******"
click at [531, 634] on span "Please select..." at bounding box center [492, 633] width 95 height 21
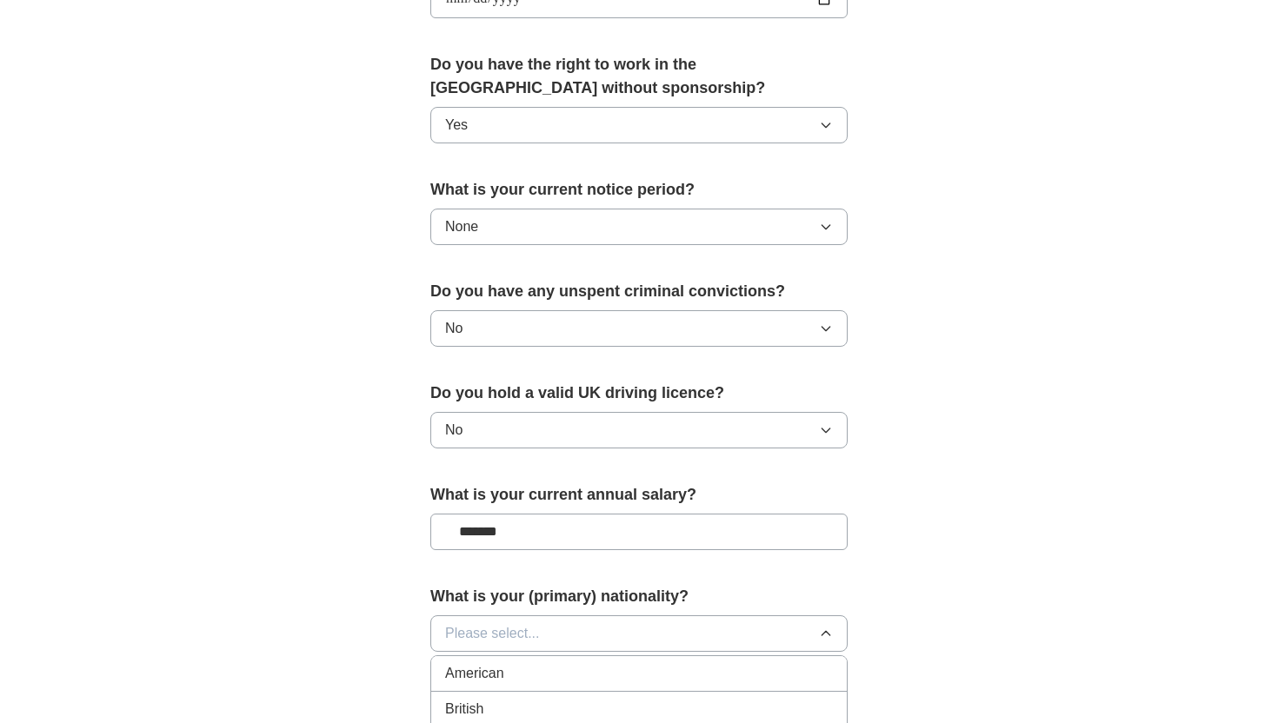
scroll to position [961, 0]
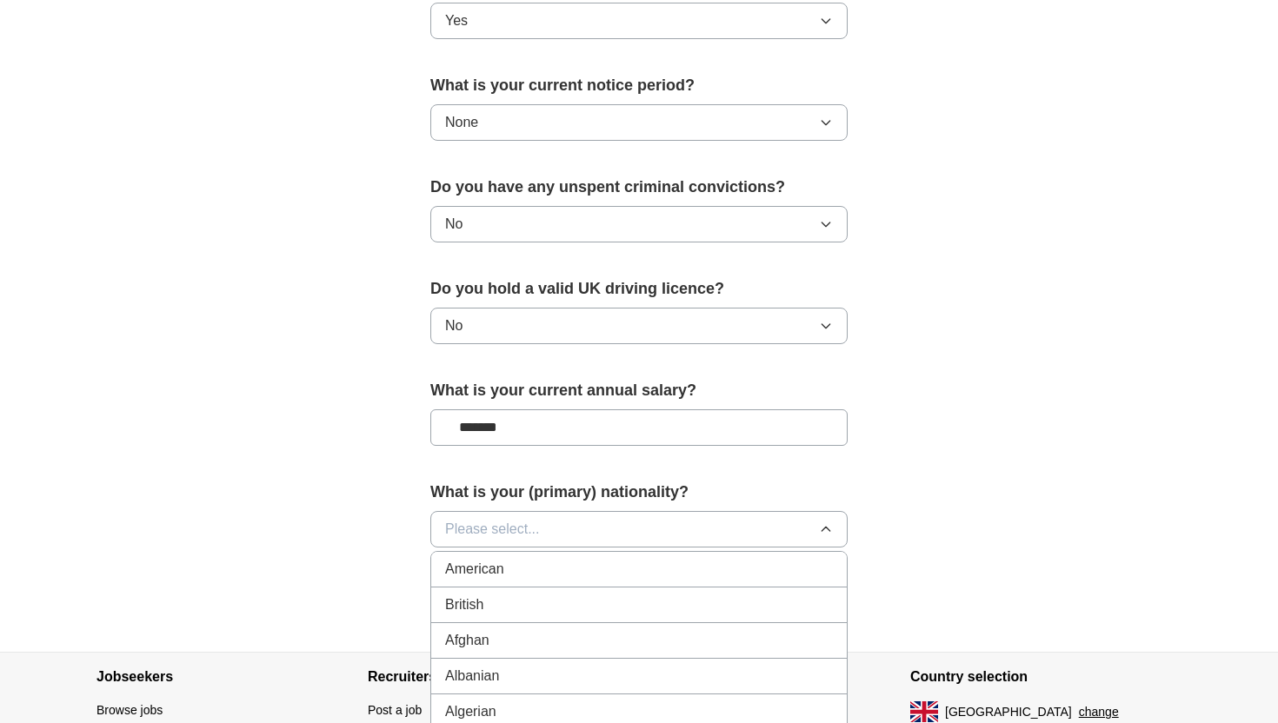
click at [528, 605] on div "British" at bounding box center [639, 605] width 388 height 21
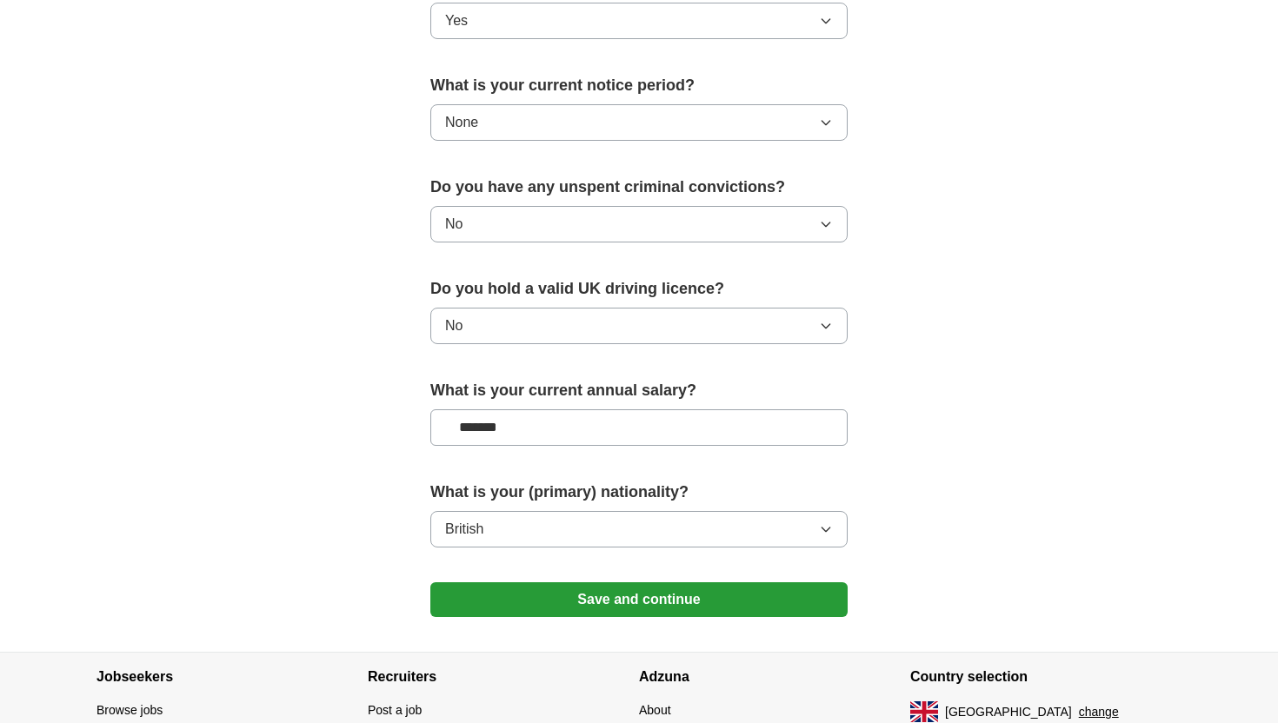
click at [520, 434] on input "*******" at bounding box center [638, 427] width 417 height 37
click at [574, 619] on form "**********" at bounding box center [638, 25] width 417 height 1217
click at [576, 597] on button "Save and continue" at bounding box center [638, 600] width 417 height 35
